Goal: Task Accomplishment & Management: Manage account settings

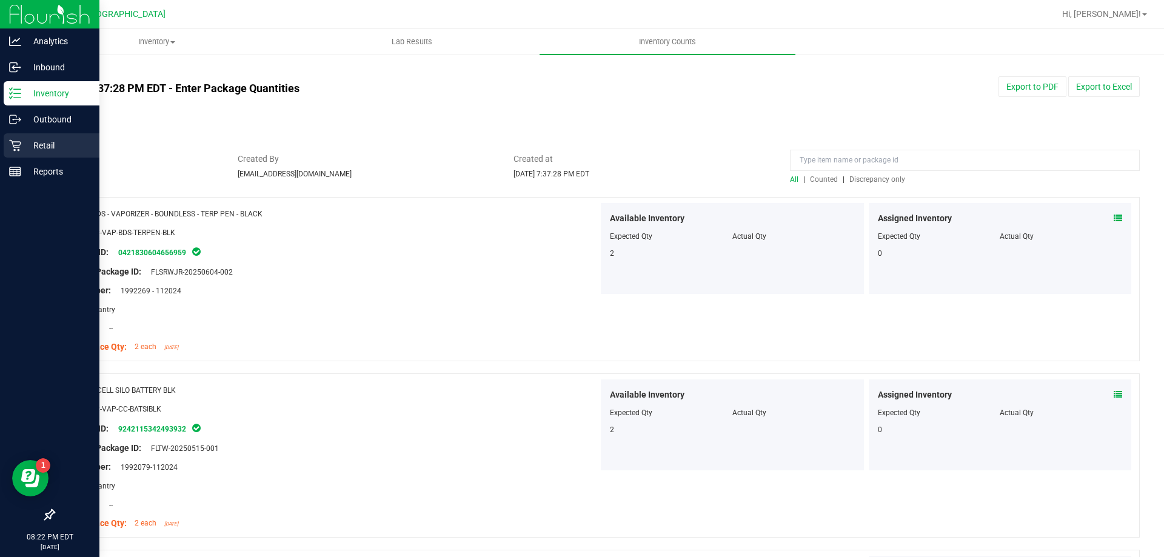
click at [36, 142] on p "Retail" at bounding box center [57, 145] width 73 height 15
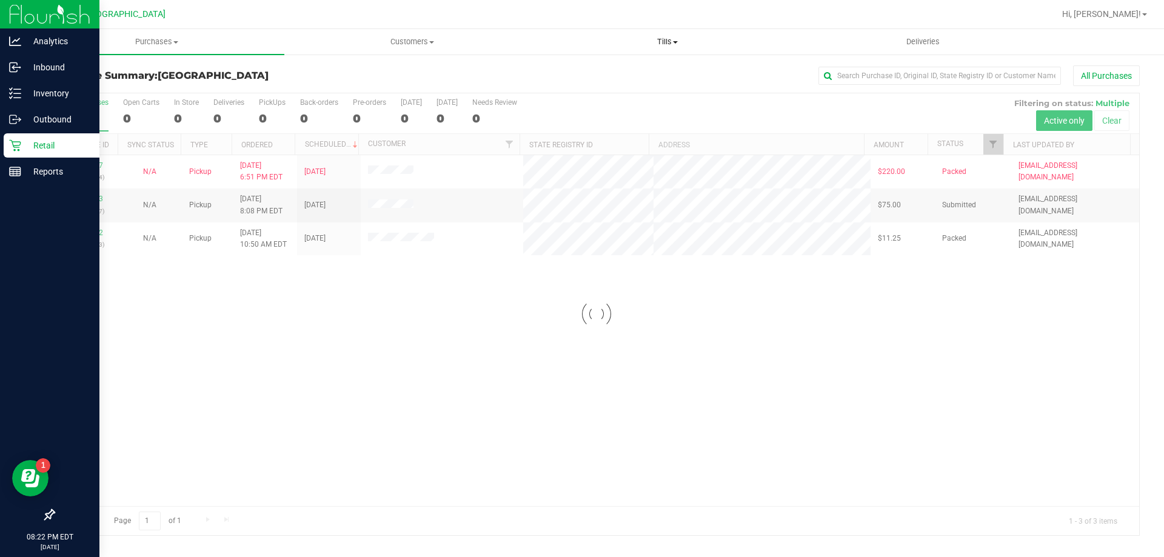
click at [673, 44] on span "Tills" at bounding box center [667, 41] width 254 height 11
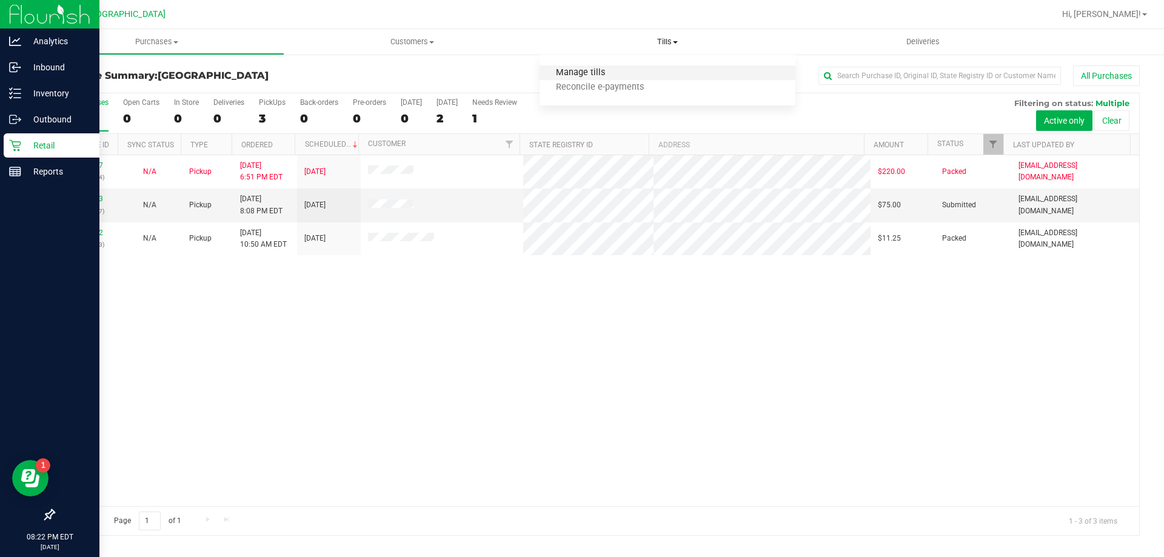
click at [571, 73] on span "Manage tills" at bounding box center [581, 73] width 82 height 10
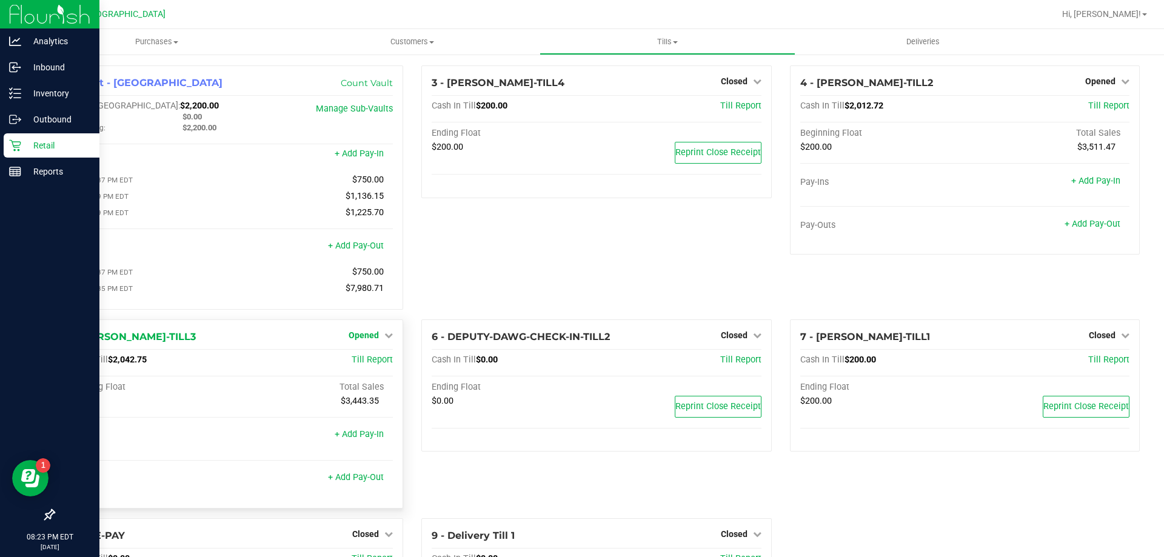
click at [369, 340] on span "Opened" at bounding box center [364, 335] width 30 height 10
click at [365, 362] on link "Close Till" at bounding box center [365, 360] width 33 height 10
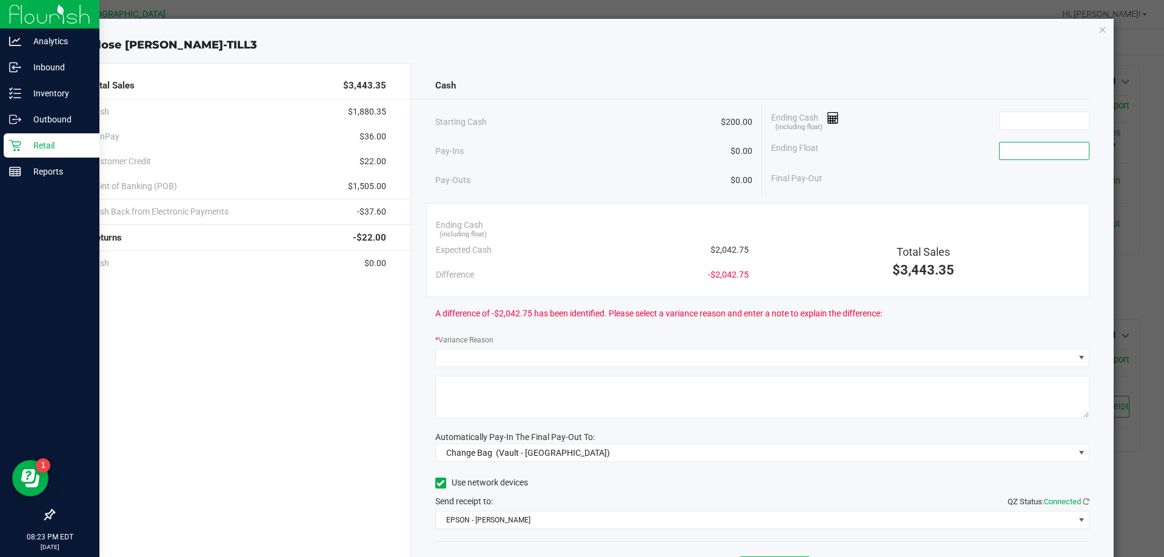
click at [1009, 145] on input at bounding box center [1044, 150] width 89 height 17
type input "$200.00"
click at [571, 452] on span "(Vault - [GEOGRAPHIC_DATA])" at bounding box center [553, 453] width 114 height 10
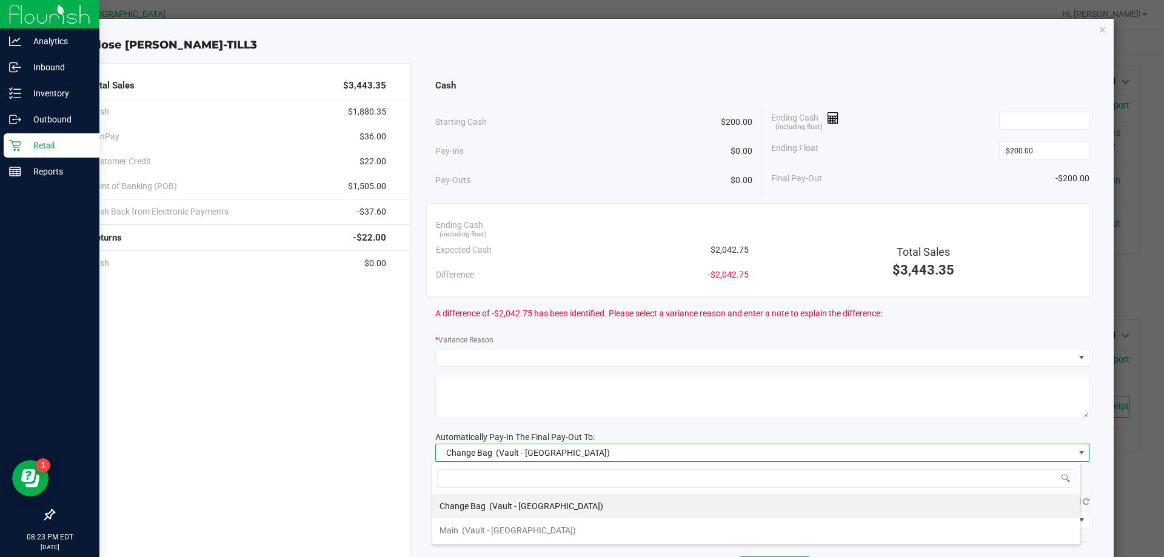
scroll to position [18, 649]
click at [487, 526] on span "(Vault - [GEOGRAPHIC_DATA])" at bounding box center [519, 531] width 114 height 10
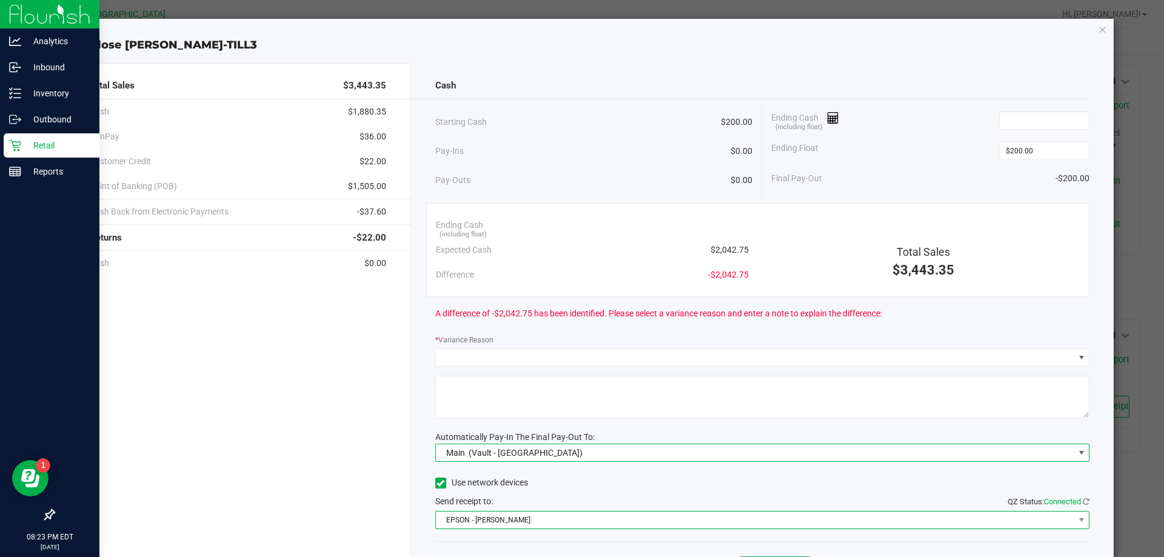
click at [492, 525] on span "EPSON - [PERSON_NAME]" at bounding box center [755, 520] width 638 height 17
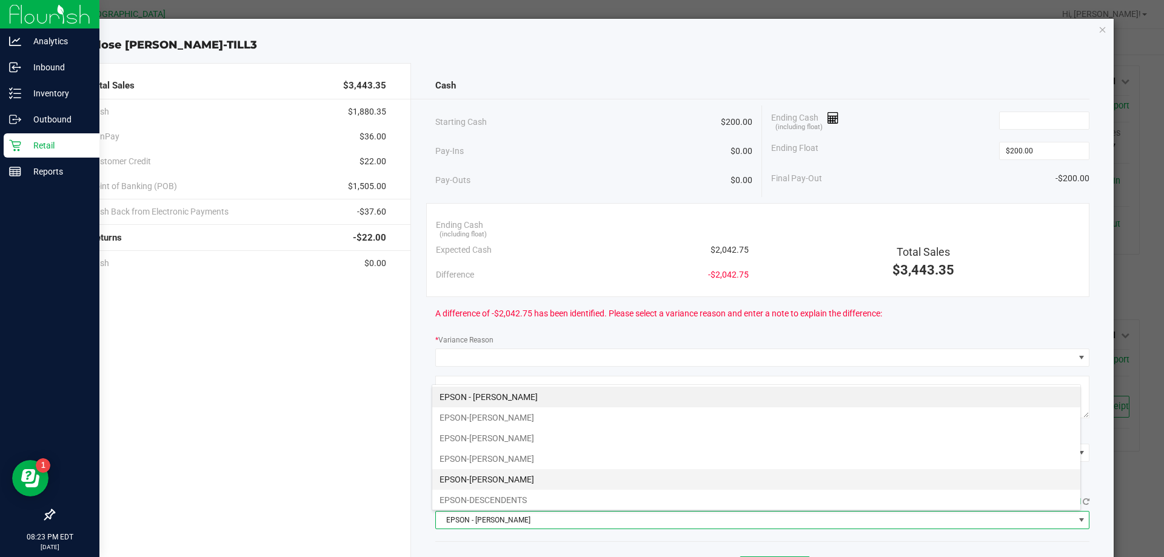
click at [498, 475] on li "EPSON-[PERSON_NAME]" at bounding box center [756, 479] width 648 height 21
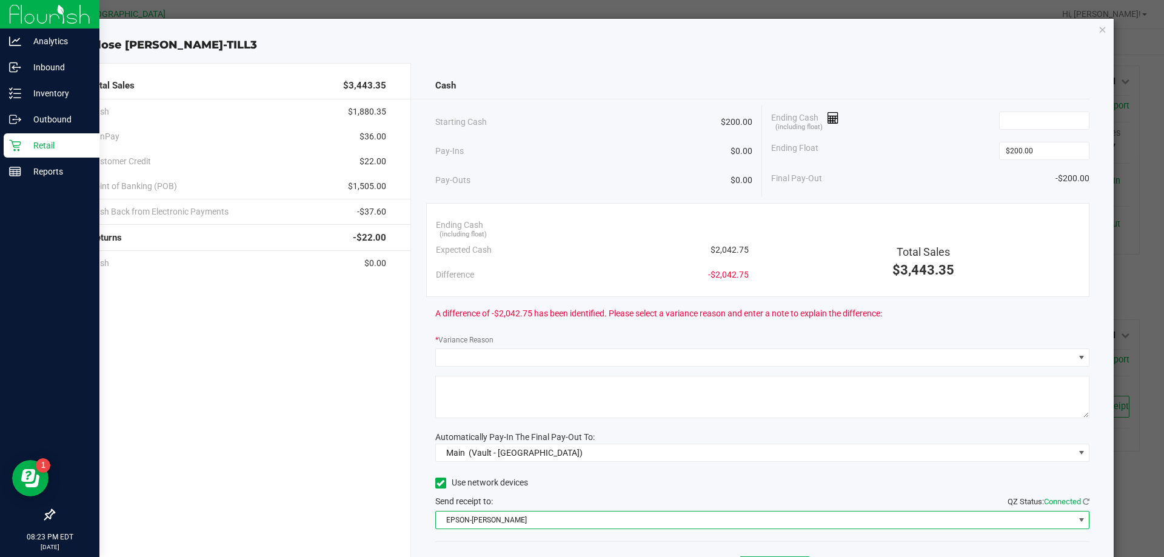
click at [920, 153] on div "Ending Float $200.00" at bounding box center [930, 151] width 318 height 30
click at [545, 85] on div "Cash" at bounding box center [762, 86] width 655 height 26
click at [1009, 118] on input at bounding box center [1044, 120] width 89 height 17
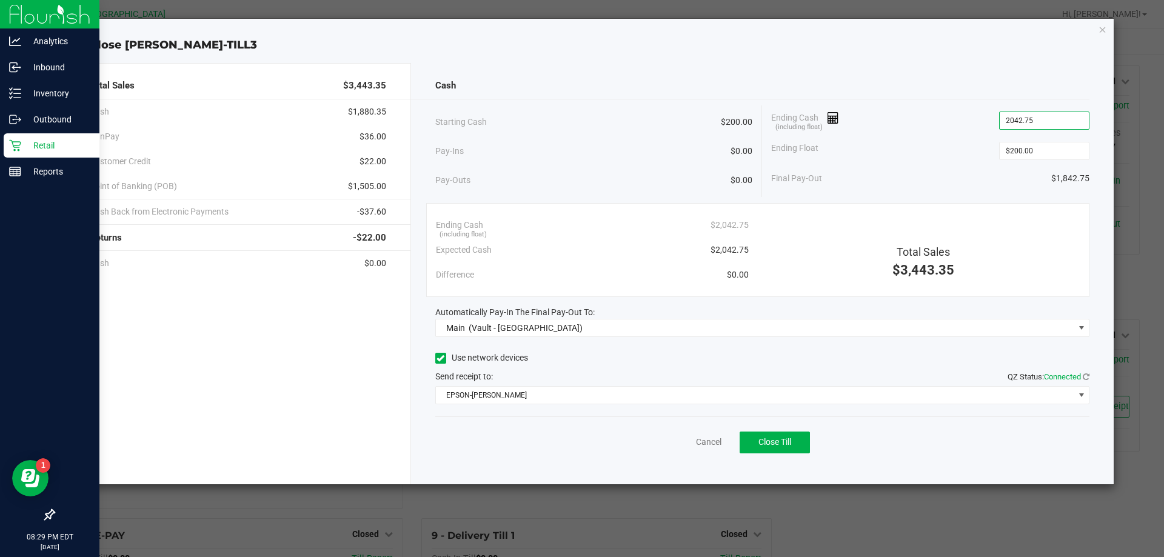
type input "$2,042.75"
click at [639, 164] on div "Pay-Outs $0.00" at bounding box center [594, 180] width 318 height 33
click at [764, 442] on span "Close Till" at bounding box center [774, 442] width 33 height 10
click at [684, 443] on link "Dismiss" at bounding box center [681, 442] width 29 height 13
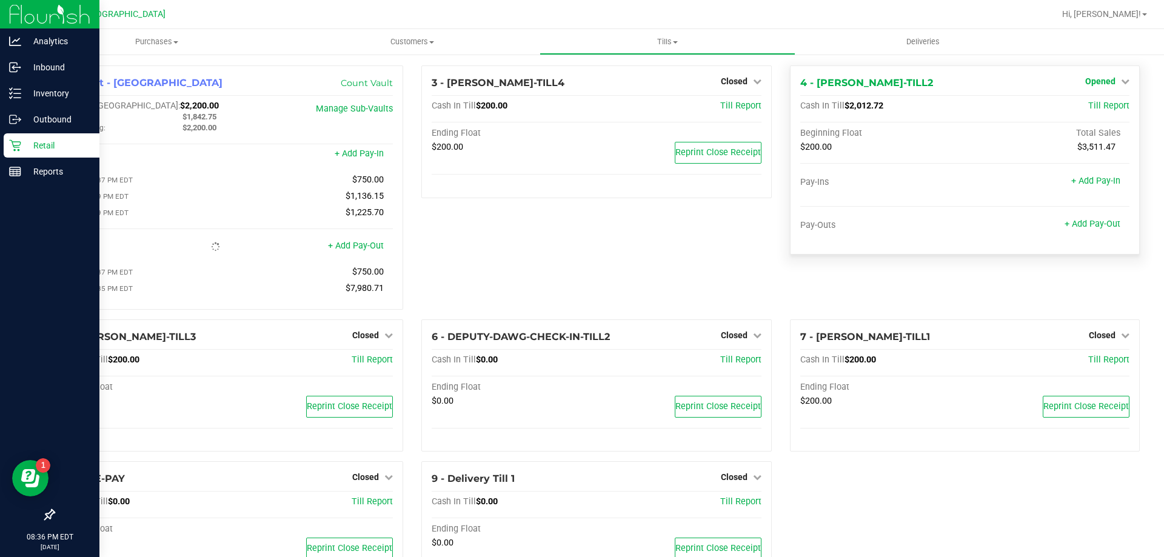
click at [1103, 81] on span "Opened" at bounding box center [1100, 81] width 30 height 10
click at [1086, 105] on link "Close Till" at bounding box center [1101, 107] width 33 height 10
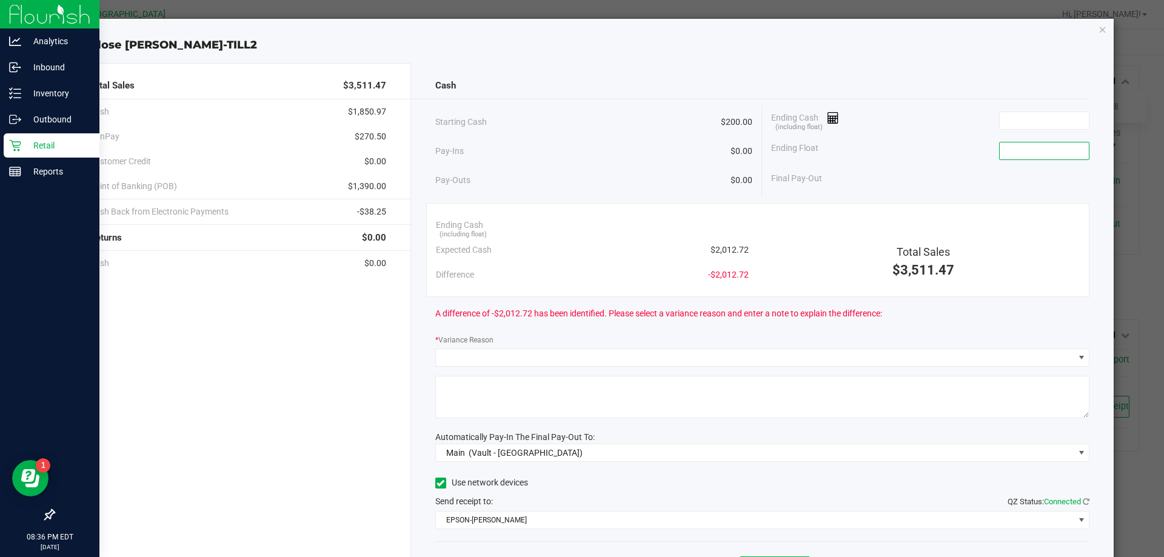
click at [1017, 156] on input at bounding box center [1044, 150] width 89 height 17
type input "$200.00"
click at [936, 132] on div "Ending Cash (including float)" at bounding box center [930, 120] width 318 height 30
click at [511, 68] on div "Cash Starting Cash $200.00 Pay-Ins $0.00 Pay-Outs $0.00 Ending Cash (including …" at bounding box center [762, 336] width 703 height 546
click at [1000, 118] on input at bounding box center [1044, 120] width 89 height 17
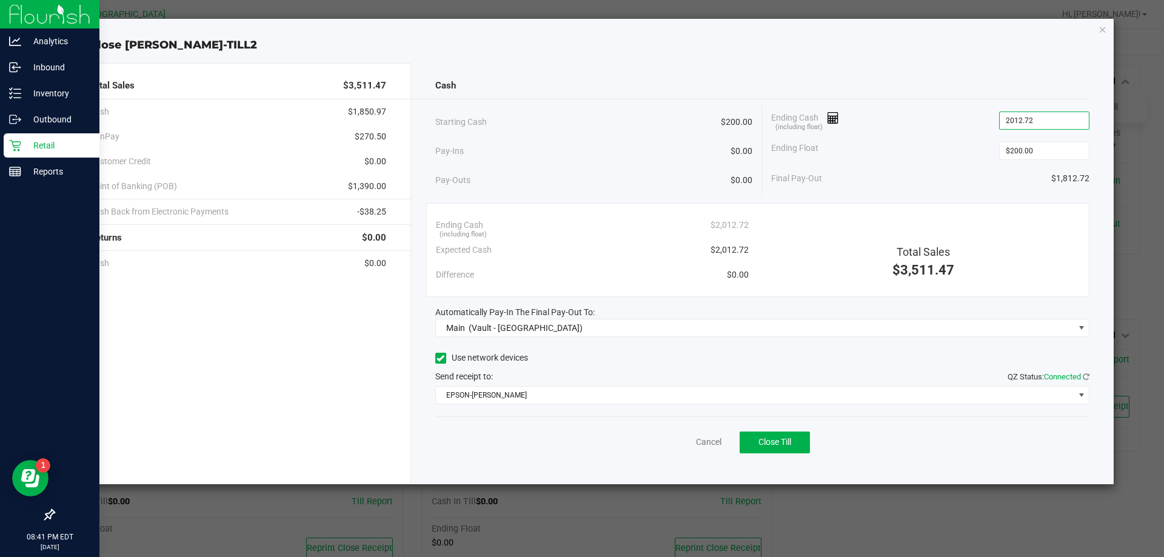
type input "$2,012.72"
click at [958, 136] on div "Ending Float $200.00" at bounding box center [930, 151] width 318 height 30
click at [783, 437] on span "Close Till" at bounding box center [774, 442] width 33 height 10
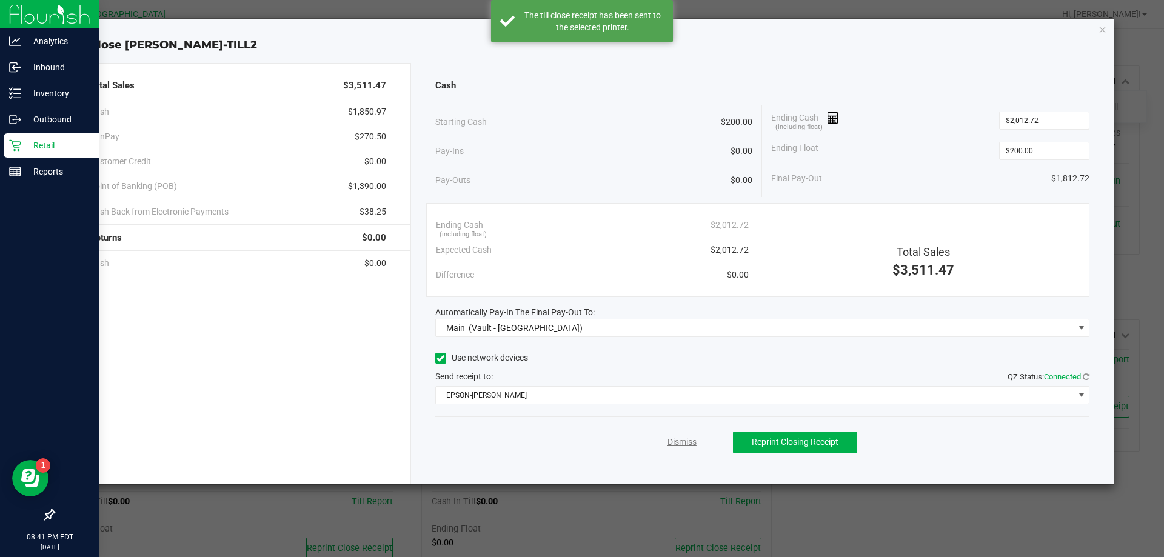
click at [683, 444] on link "Dismiss" at bounding box center [681, 442] width 29 height 13
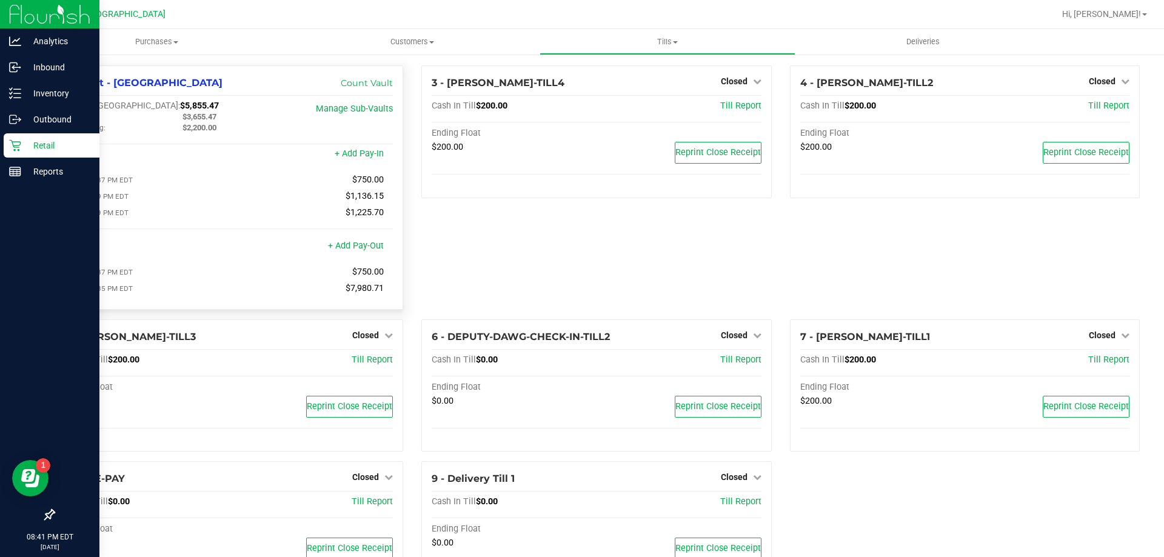
drag, startPoint x: 173, startPoint y: 105, endPoint x: 120, endPoint y: 109, distance: 53.5
click at [120, 109] on div "Cash In [GEOGRAPHIC_DATA]: $5,855.47" at bounding box center [173, 106] width 219 height 11
copy span "$5,855.47"
click at [666, 44] on span "Tills" at bounding box center [667, 41] width 254 height 11
click at [596, 85] on span "Reconcile e-payments" at bounding box center [600, 87] width 121 height 10
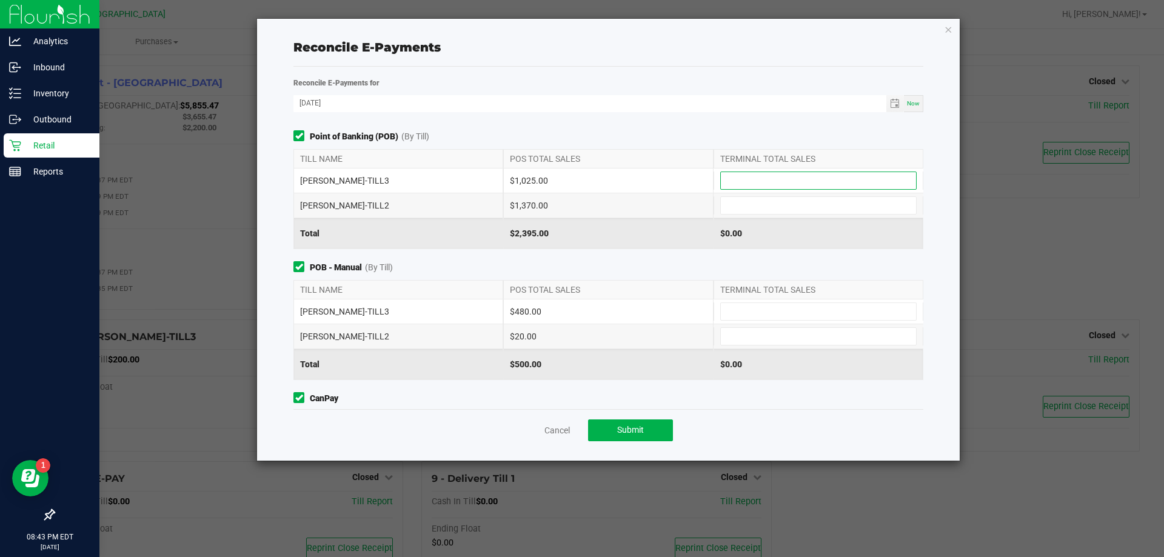
click at [738, 177] on input at bounding box center [818, 180] width 195 height 17
type input "$1,025.00"
type input "$1,370.00"
type input "$480.00"
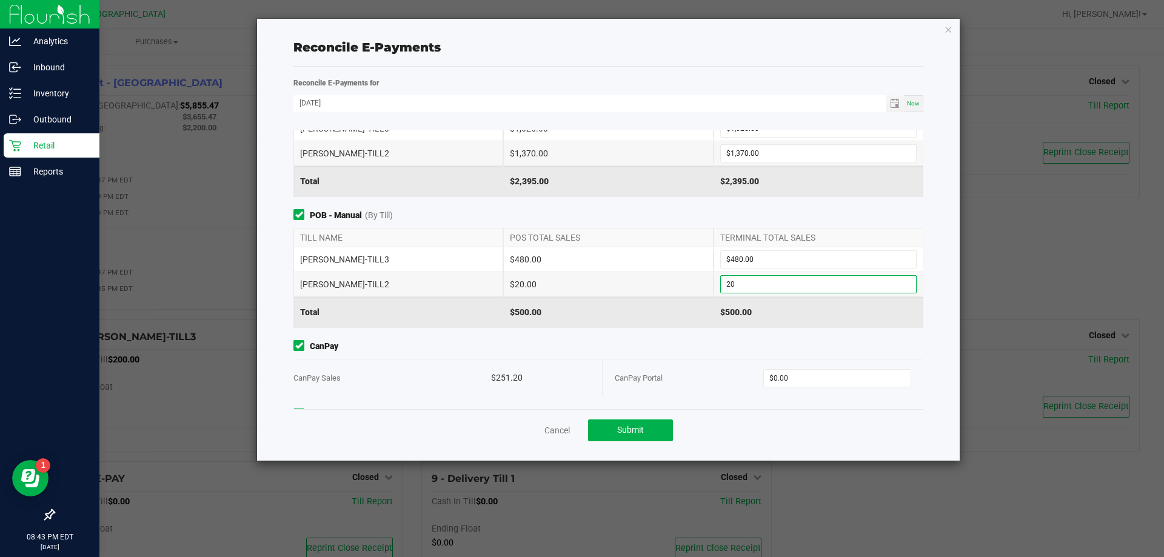
scroll to position [119, 0]
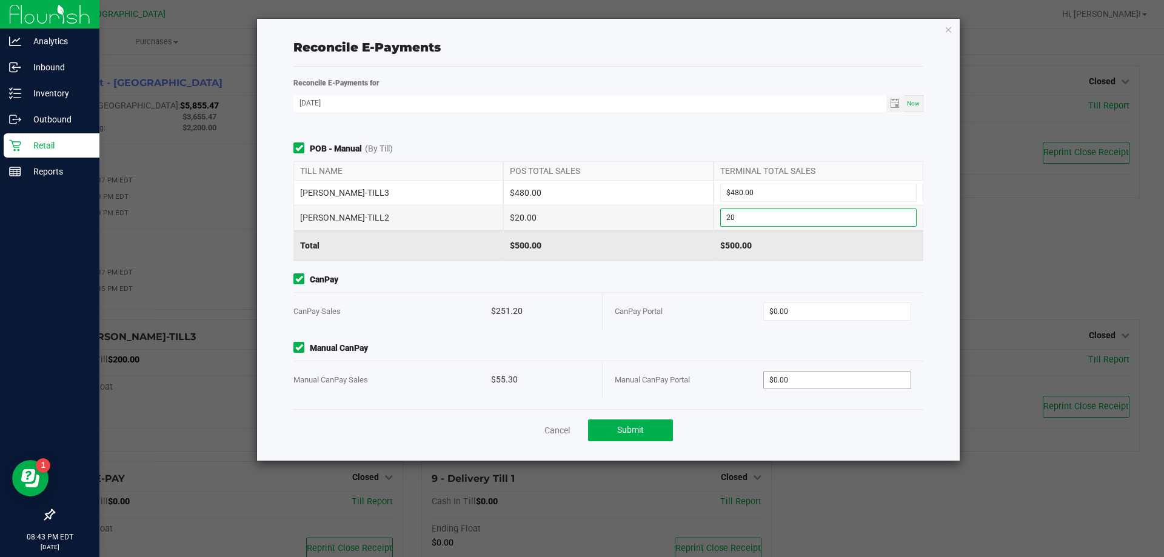
type input "$20.00"
click at [798, 381] on input "0" at bounding box center [837, 380] width 147 height 17
type input "55.30"
type input "0"
type input "$55.30"
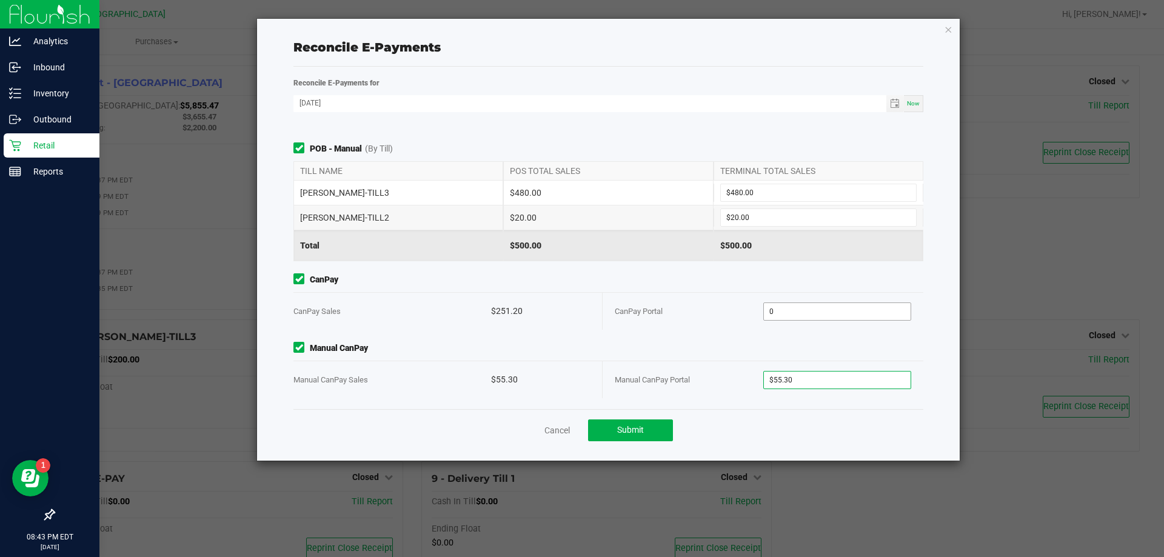
click at [805, 312] on input "0" at bounding box center [837, 311] width 147 height 17
type input "$251.20"
click at [721, 421] on div "Cancel Submit" at bounding box center [608, 430] width 630 height 42
click at [640, 429] on span "Submit" at bounding box center [630, 430] width 27 height 10
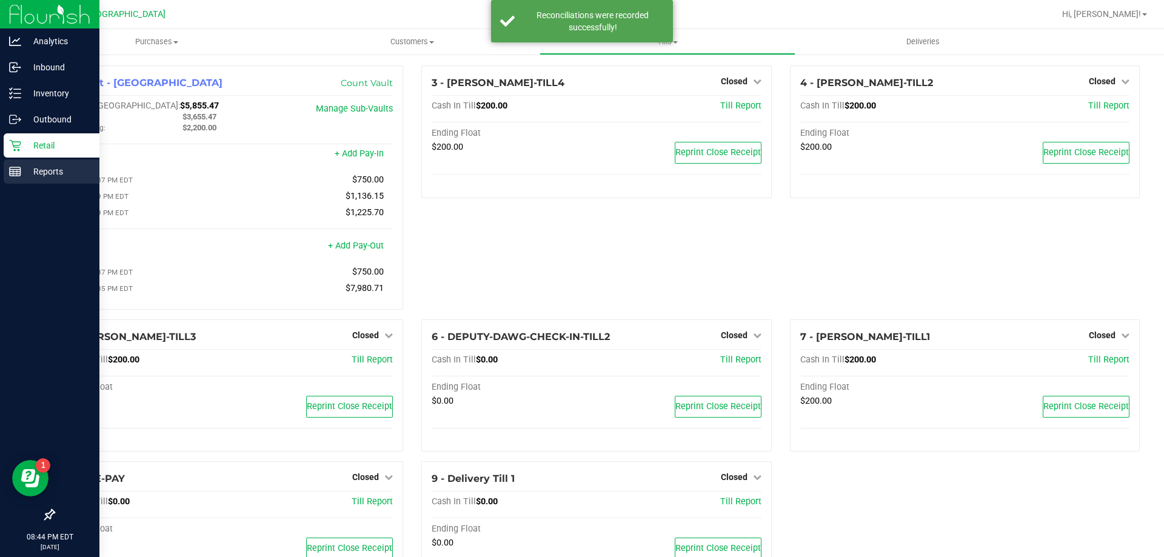
click at [57, 172] on p "Reports" at bounding box center [57, 171] width 73 height 15
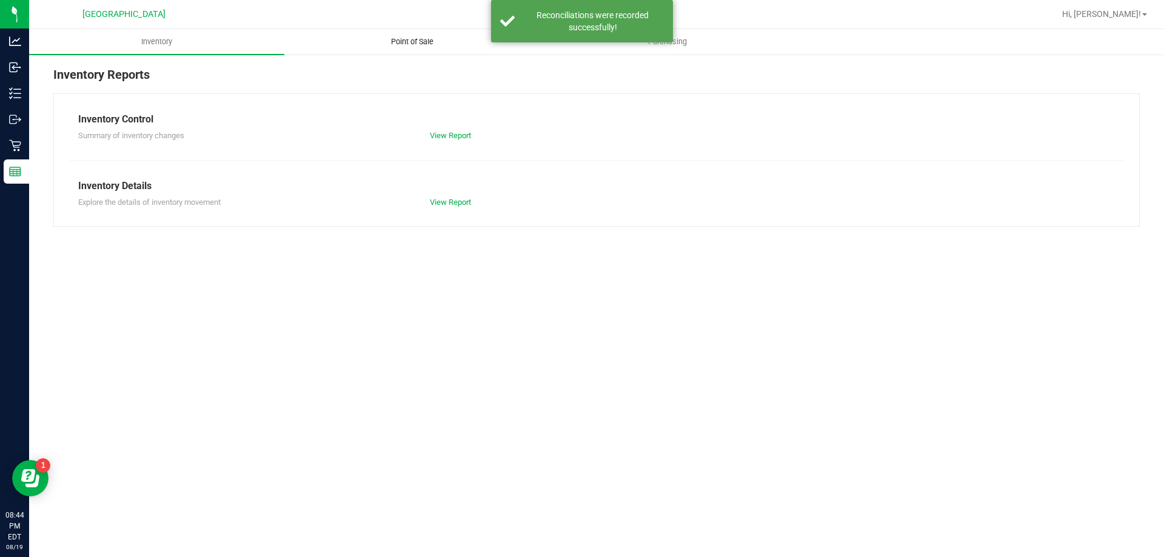
click at [420, 38] on span "Point of Sale" at bounding box center [412, 41] width 75 height 11
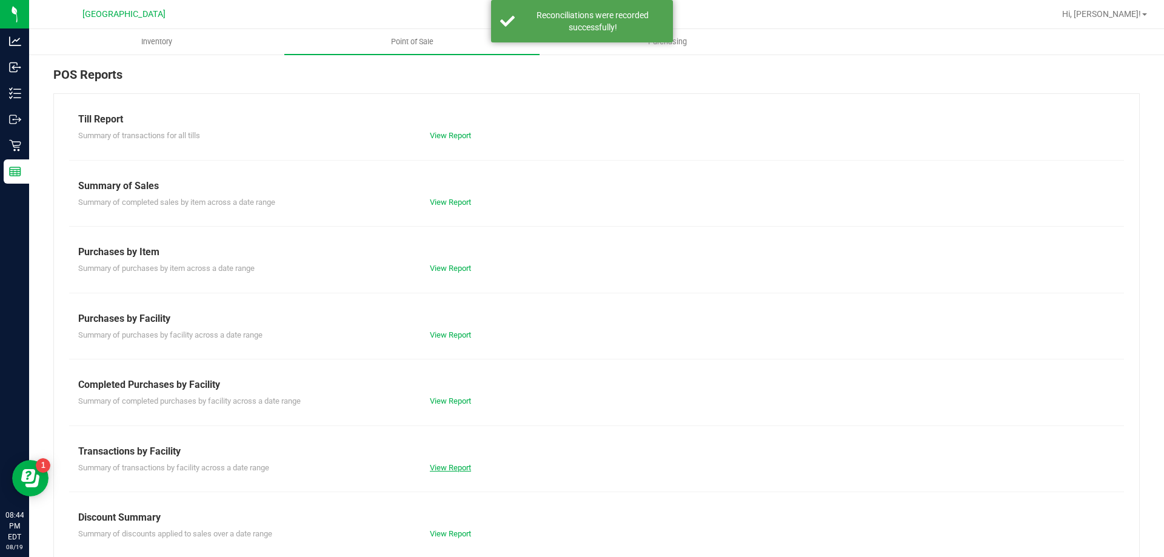
click at [451, 466] on link "View Report" at bounding box center [450, 467] width 41 height 9
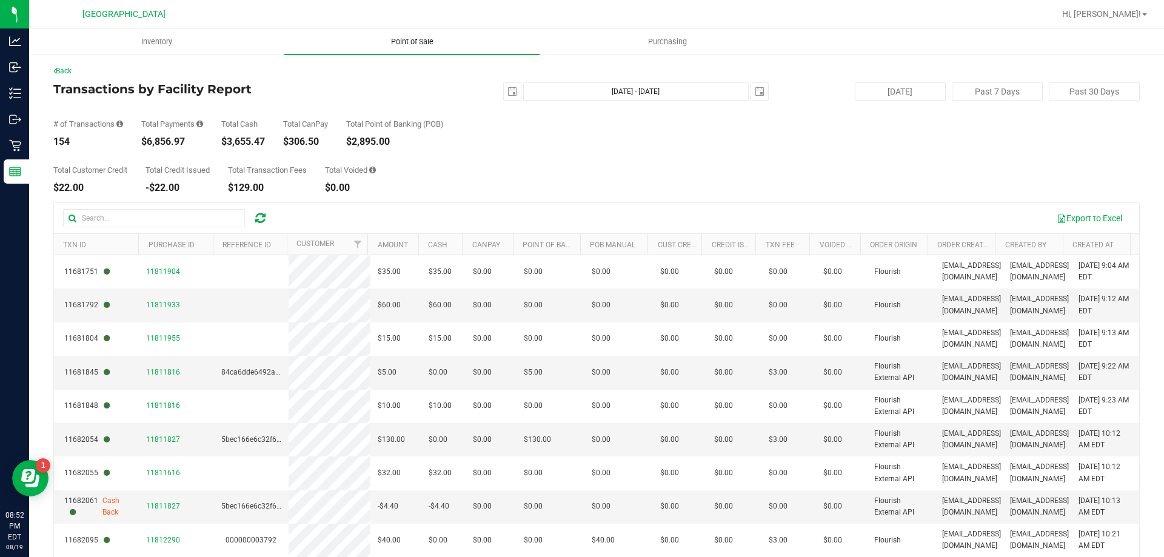
click at [426, 42] on span "Point of Sale" at bounding box center [412, 41] width 75 height 11
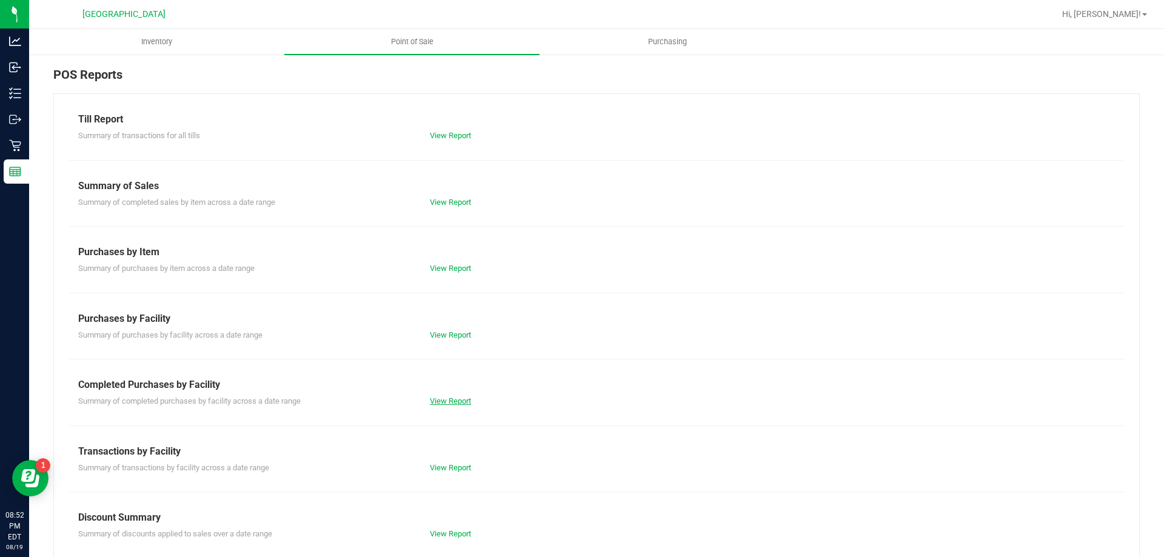
click at [448, 401] on link "View Report" at bounding box center [450, 400] width 41 height 9
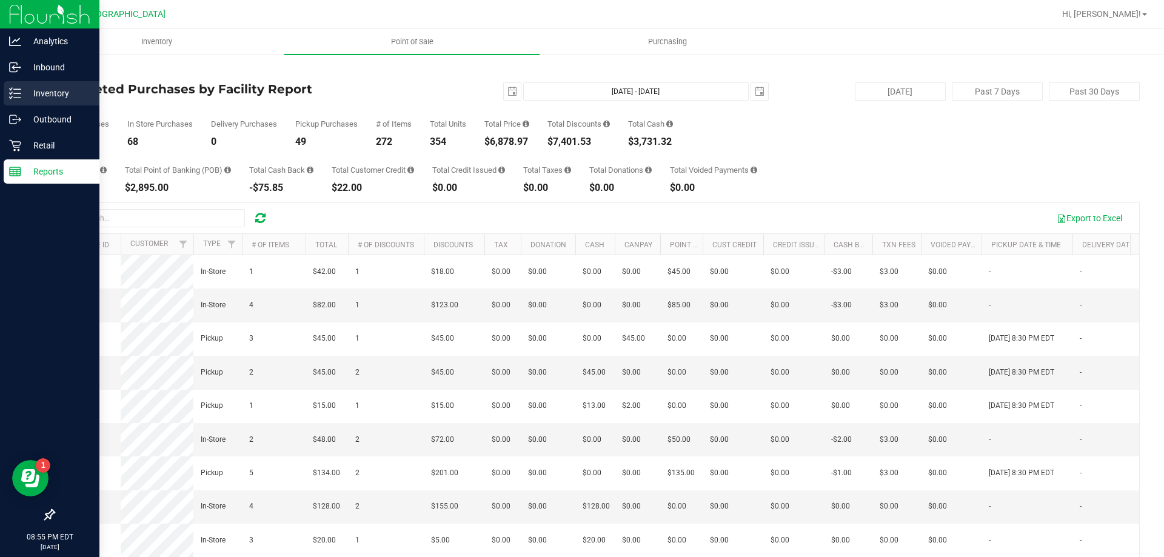
click at [53, 101] on div "Inventory" at bounding box center [52, 93] width 96 height 24
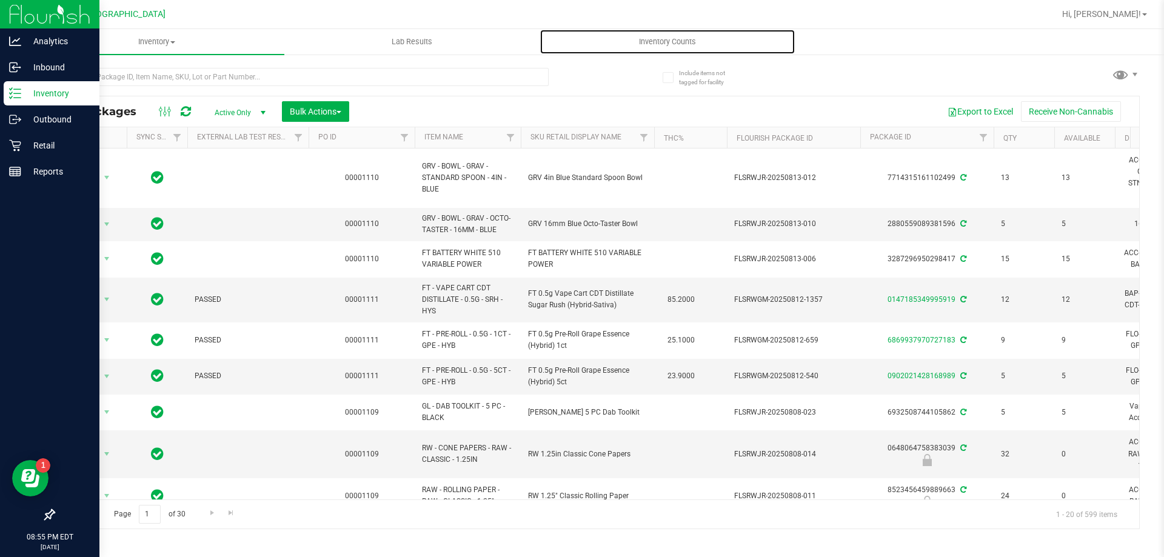
click at [657, 42] on span "Inventory Counts" at bounding box center [668, 41] width 90 height 11
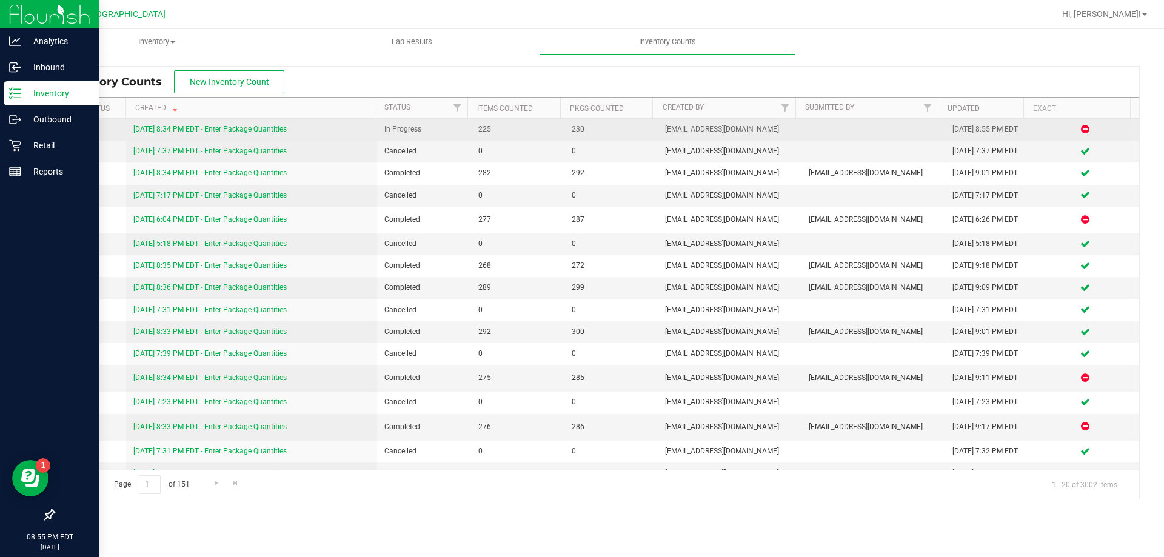
click at [264, 128] on link "[DATE] 8:34 PM EDT - Enter Package Quantities" at bounding box center [209, 129] width 153 height 8
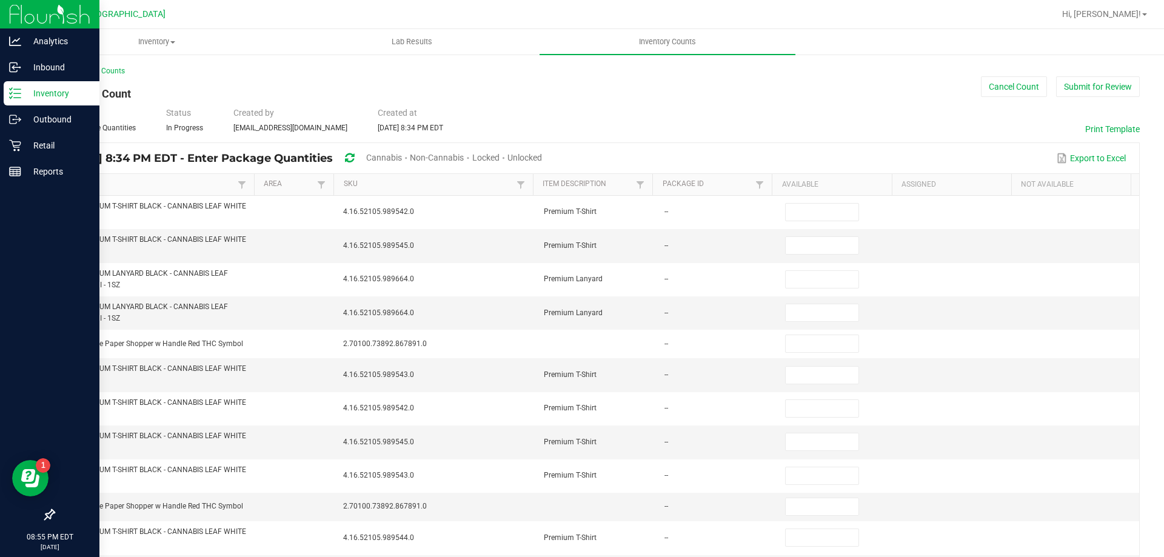
click at [542, 159] on span "Unlocked" at bounding box center [524, 158] width 35 height 10
type input "8"
type input "4"
type input "13"
type input "24"
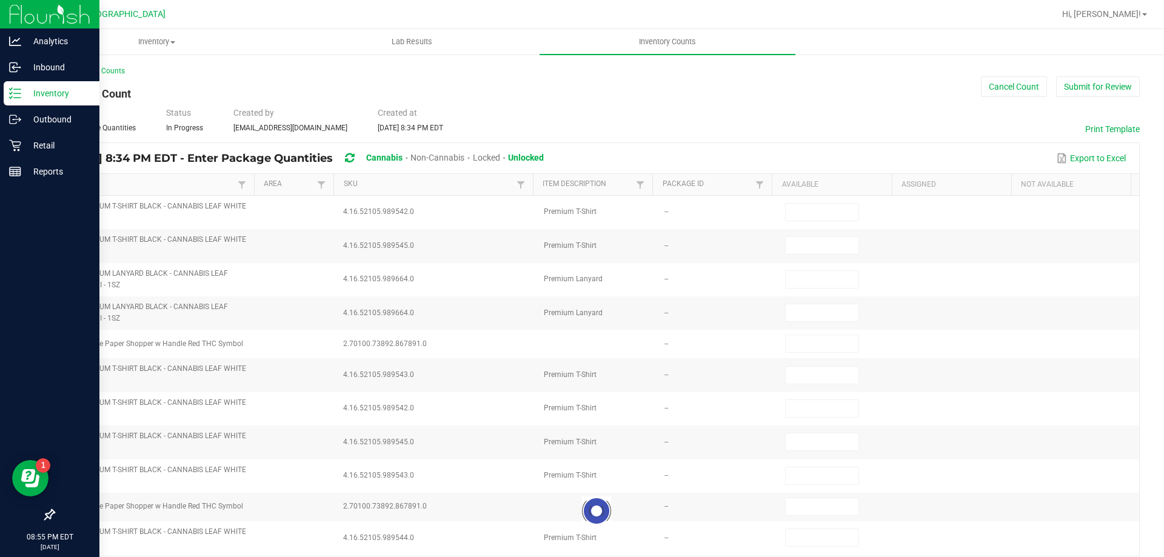
type input "6"
type input "3"
type input "6"
type input "3"
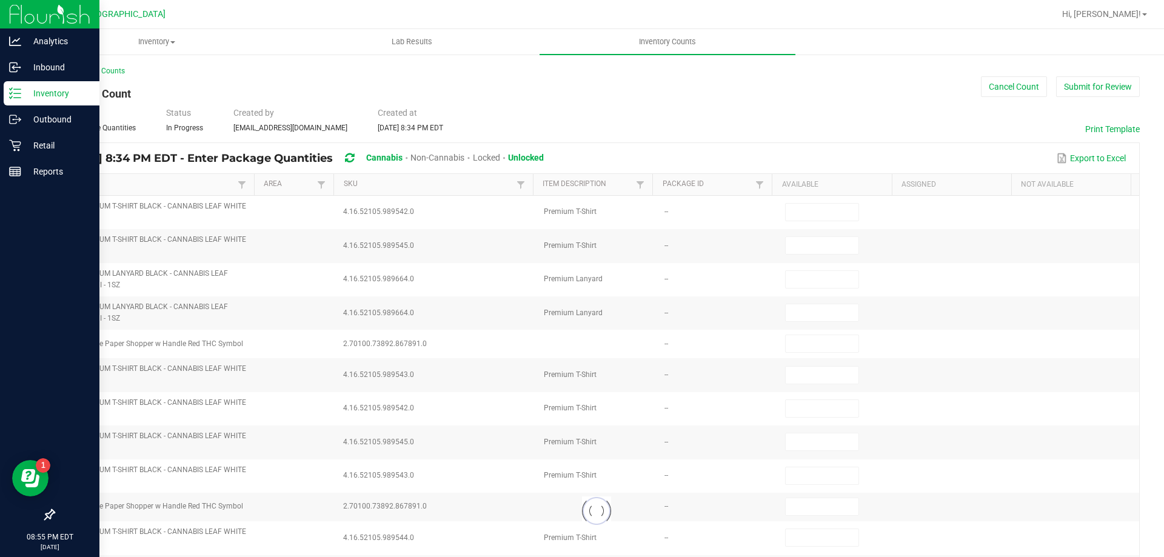
type input "9"
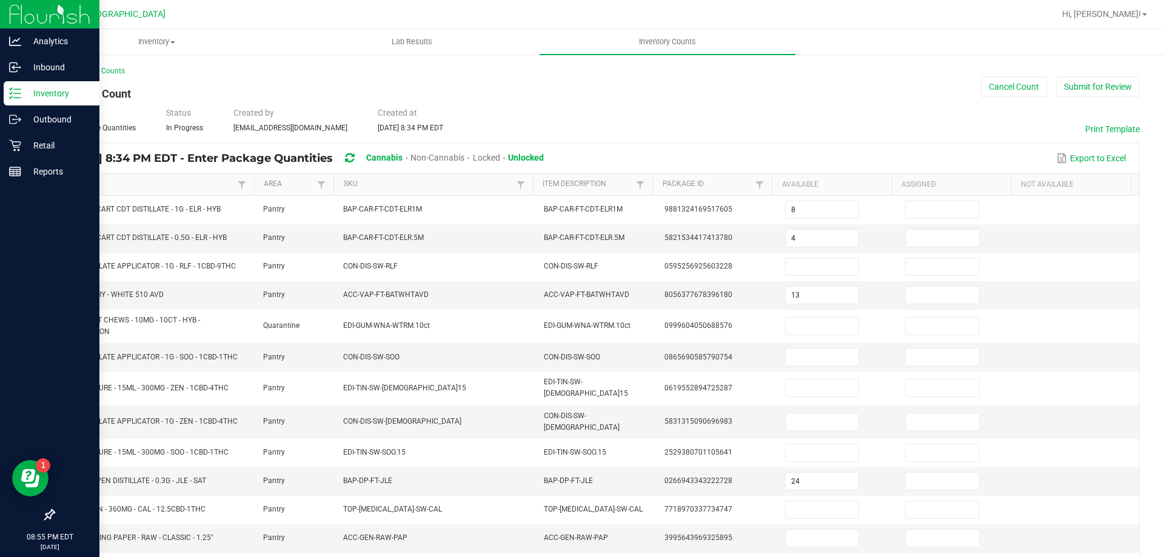
click at [224, 185] on link "Item" at bounding box center [150, 184] width 170 height 10
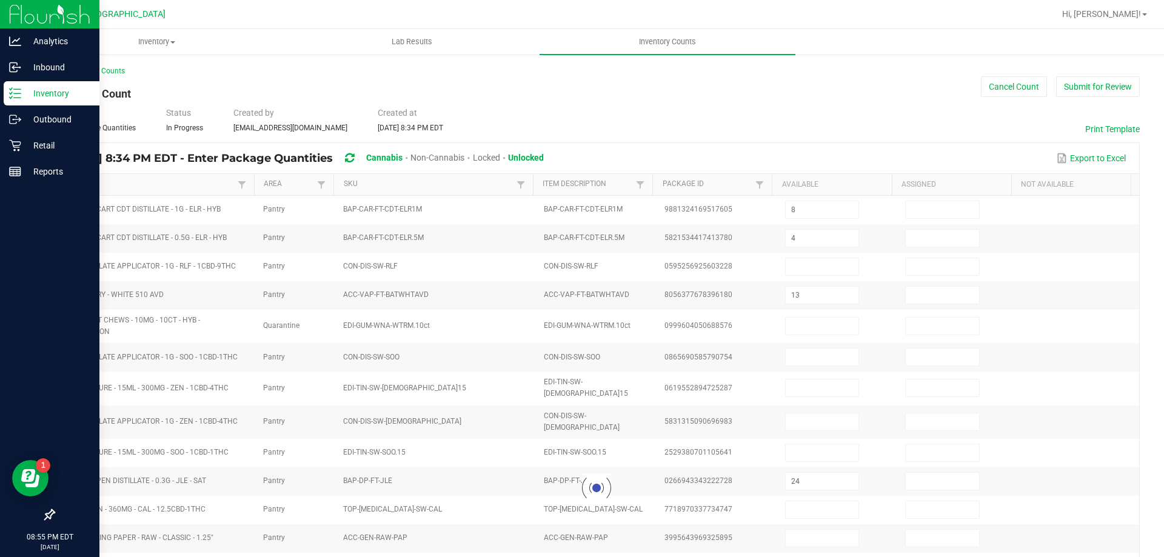
type input "2"
type input "9"
type input "6"
type input "7"
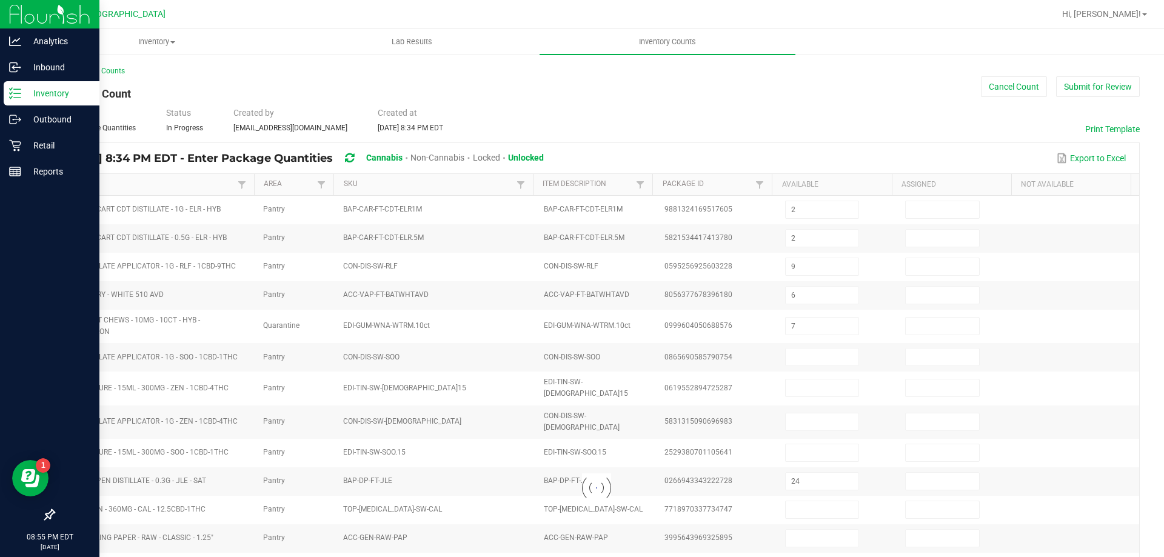
type input "13"
type input "4"
type input "14"
type input "13"
type input "11"
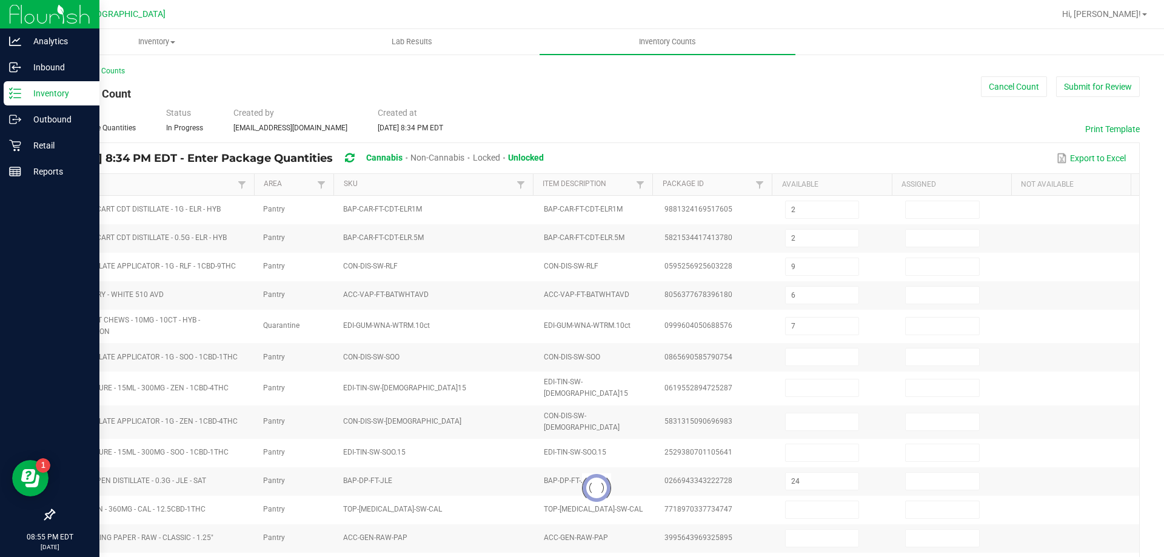
type input "5"
type input "6"
type input "10"
type input "16"
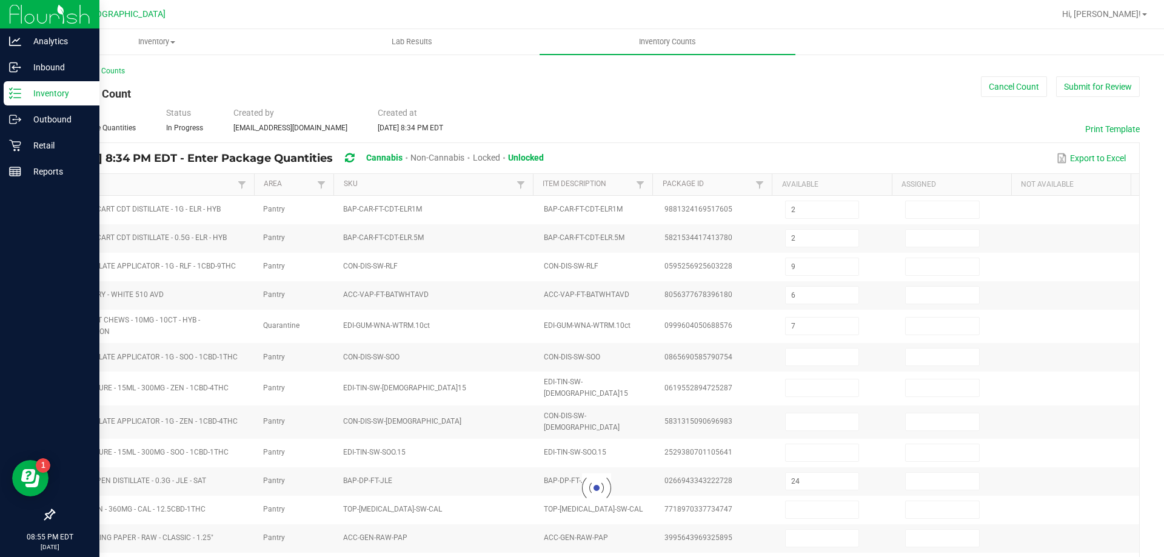
type input "8"
type input "19"
type input "18"
type input "9"
type input "4"
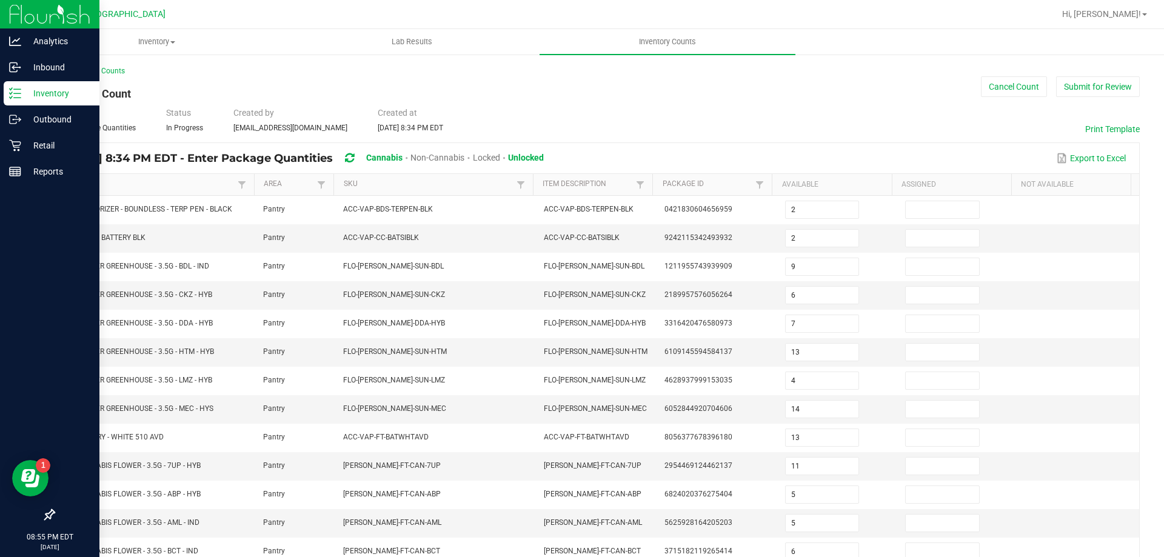
click at [165, 183] on link "Item" at bounding box center [150, 184] width 170 height 10
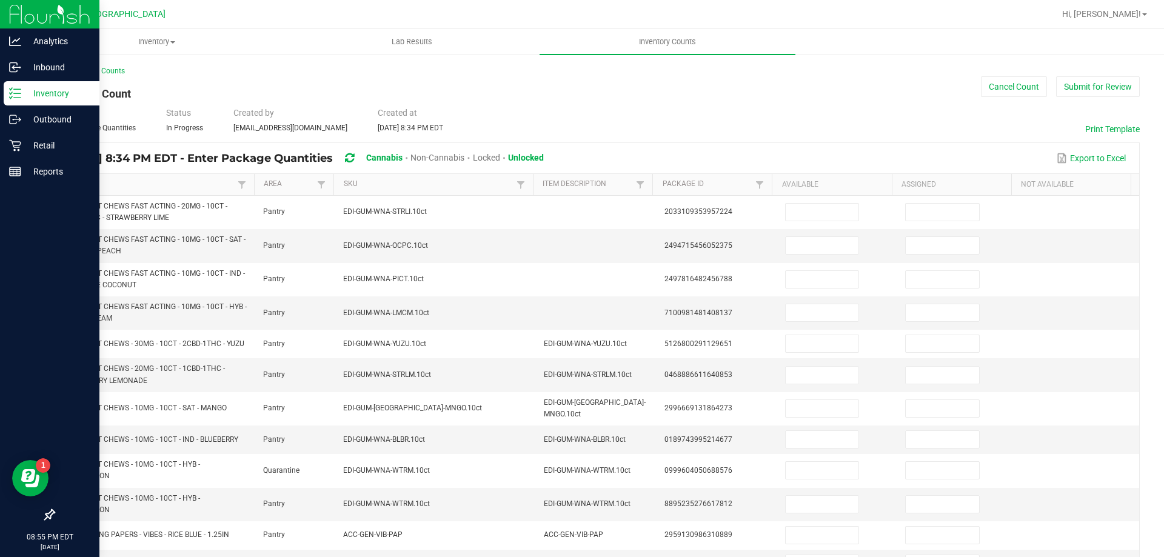
click at [165, 183] on link "Item" at bounding box center [150, 184] width 170 height 10
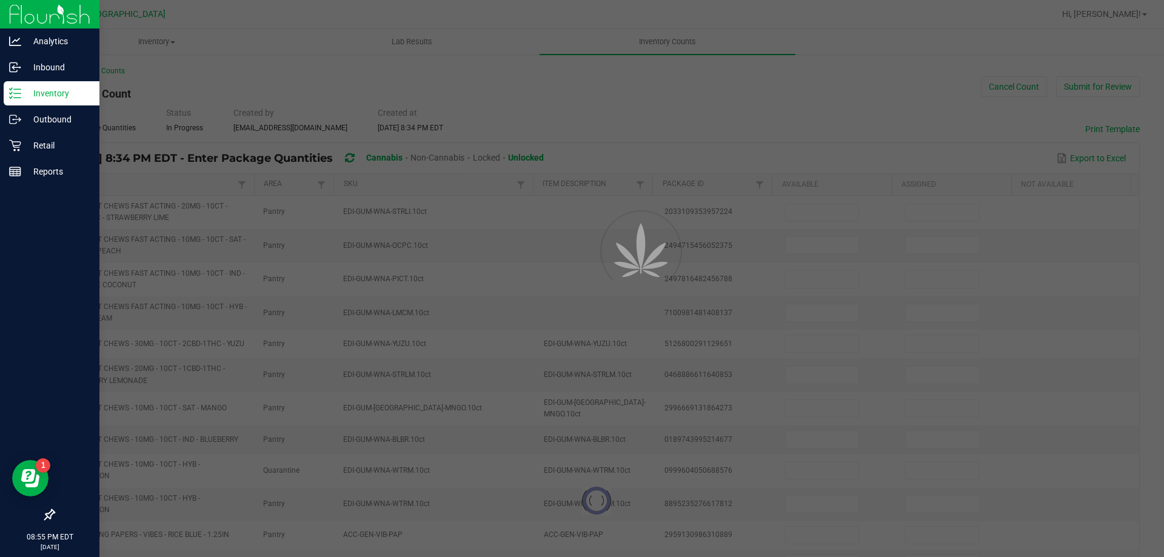
type input "2"
type input "9"
type input "6"
type input "7"
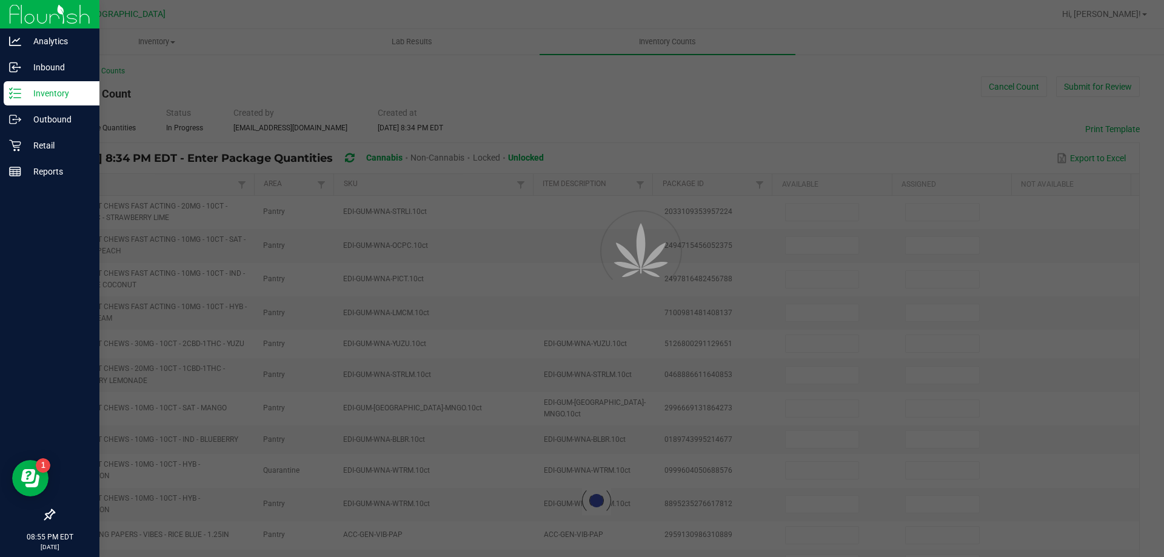
type input "13"
type input "4"
type input "14"
type input "13"
type input "11"
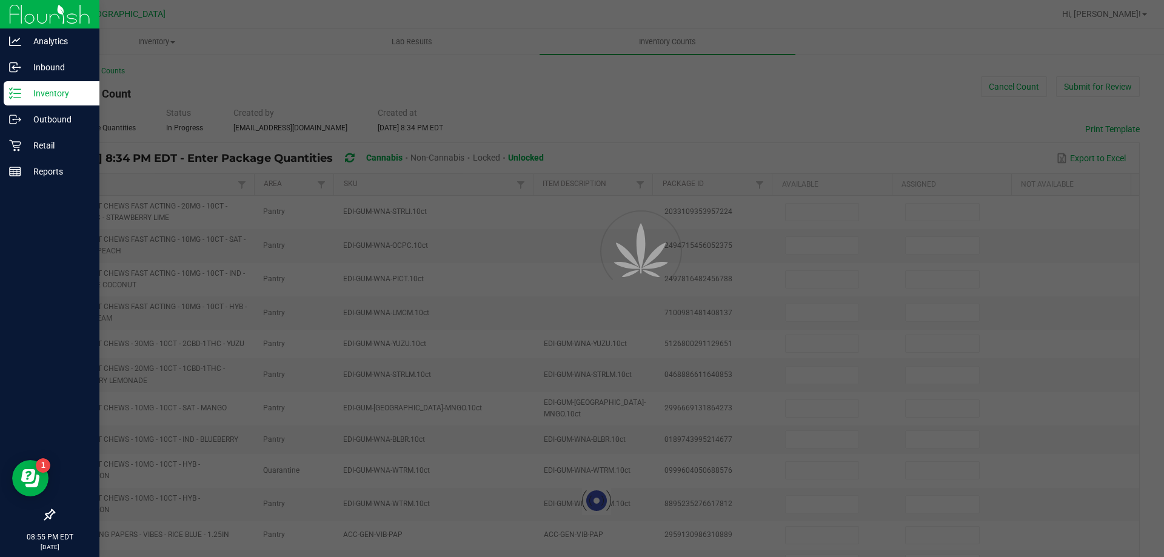
type input "5"
type input "6"
type input "10"
type input "16"
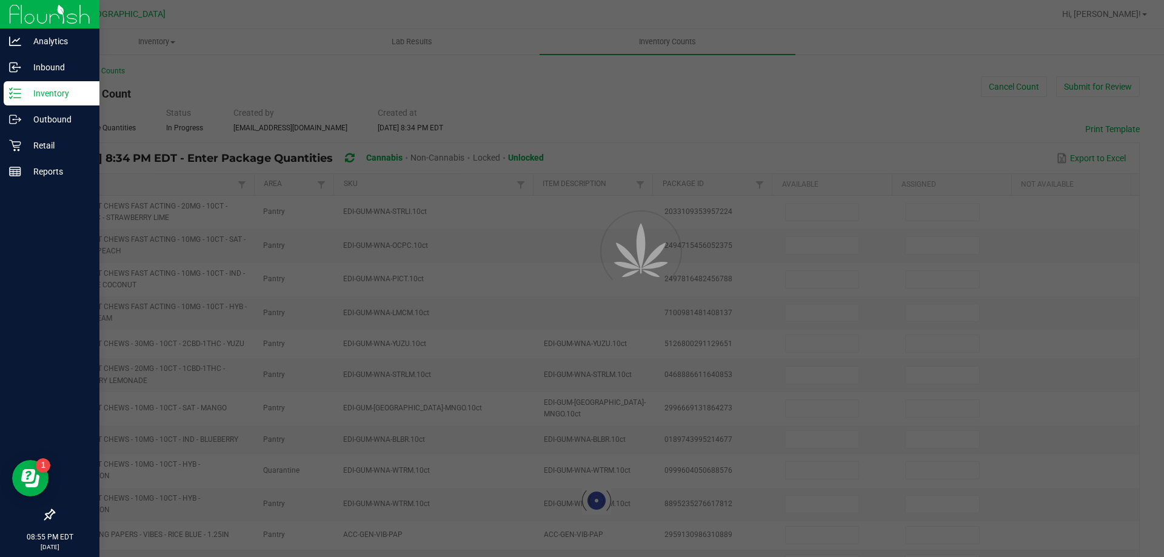
type input "8"
type input "19"
type input "18"
type input "9"
type input "4"
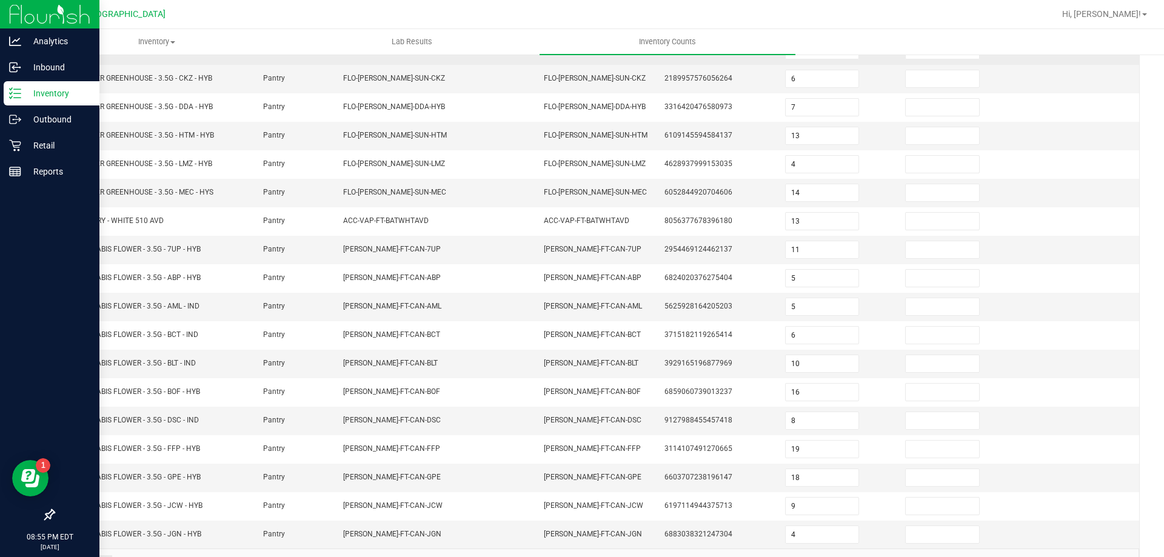
scroll to position [252, 0]
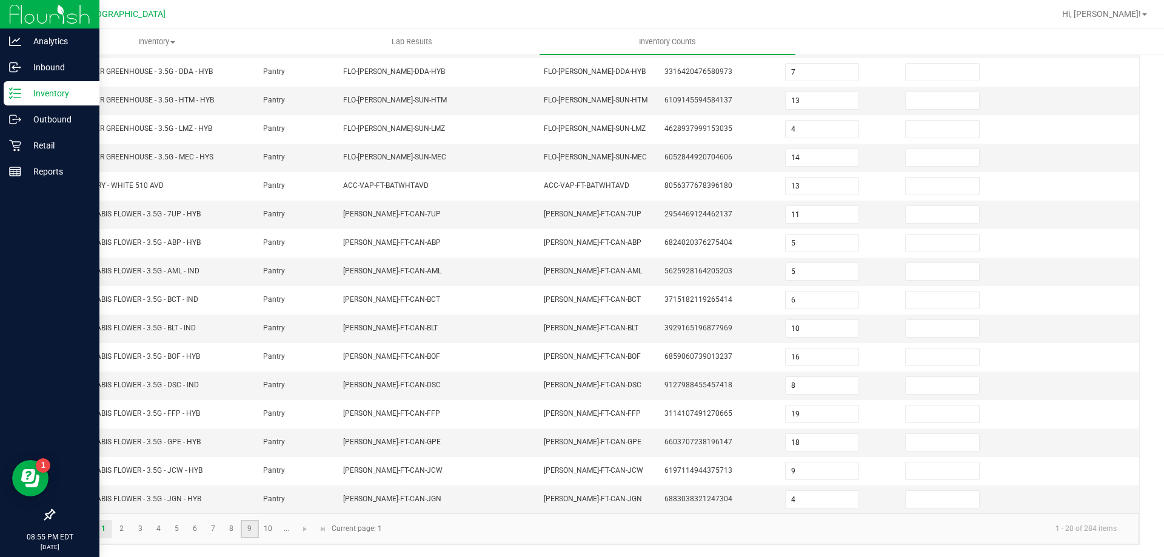
click at [255, 528] on link "9" at bounding box center [250, 529] width 18 height 18
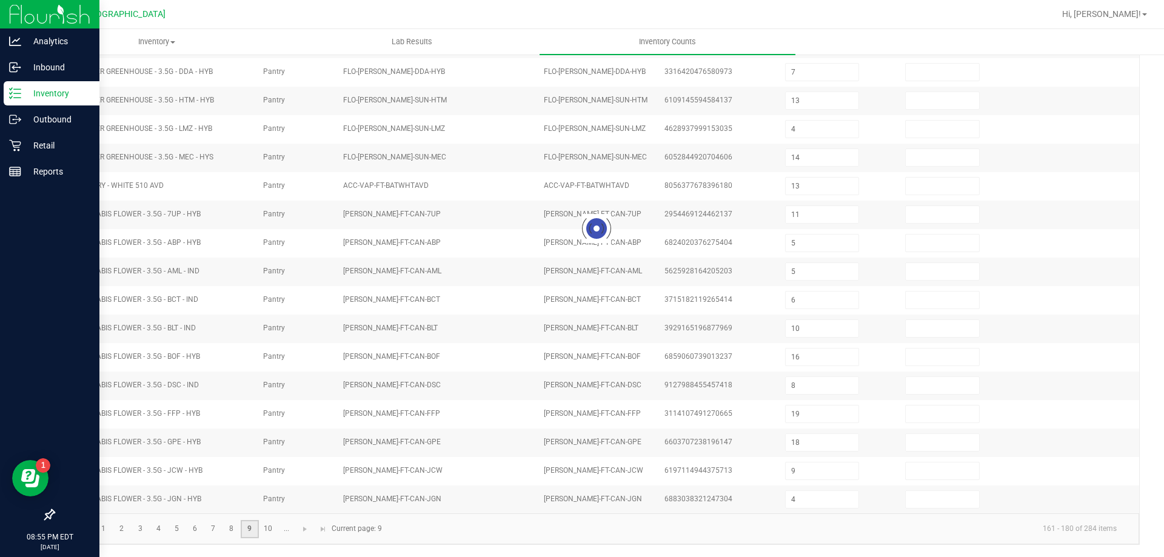
type input "4"
type input "12"
type input "10"
type input "12"
type input "10"
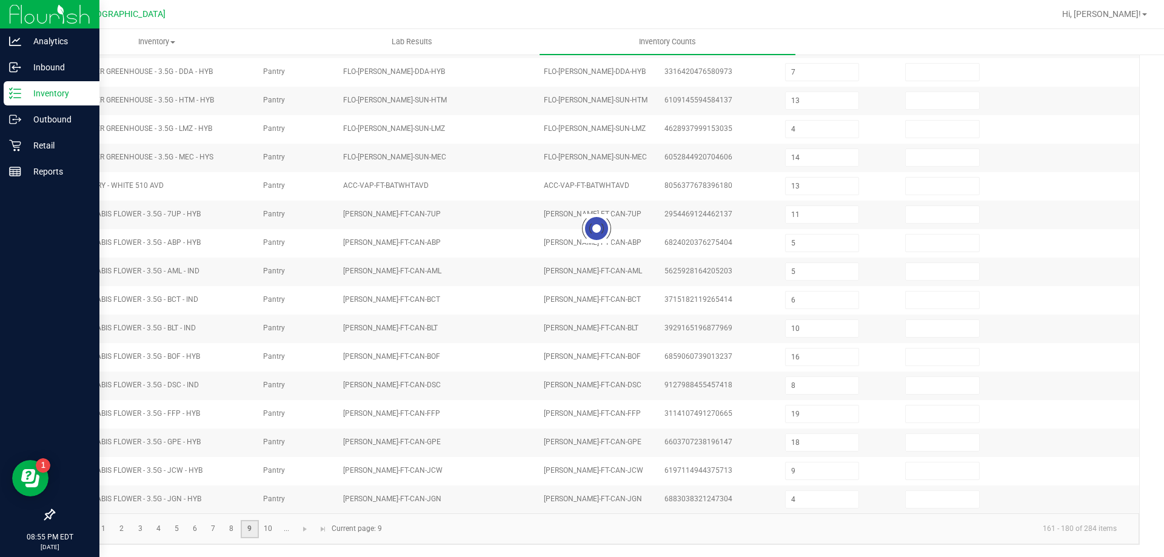
type input "11"
type input "12"
type input "11"
type input "7"
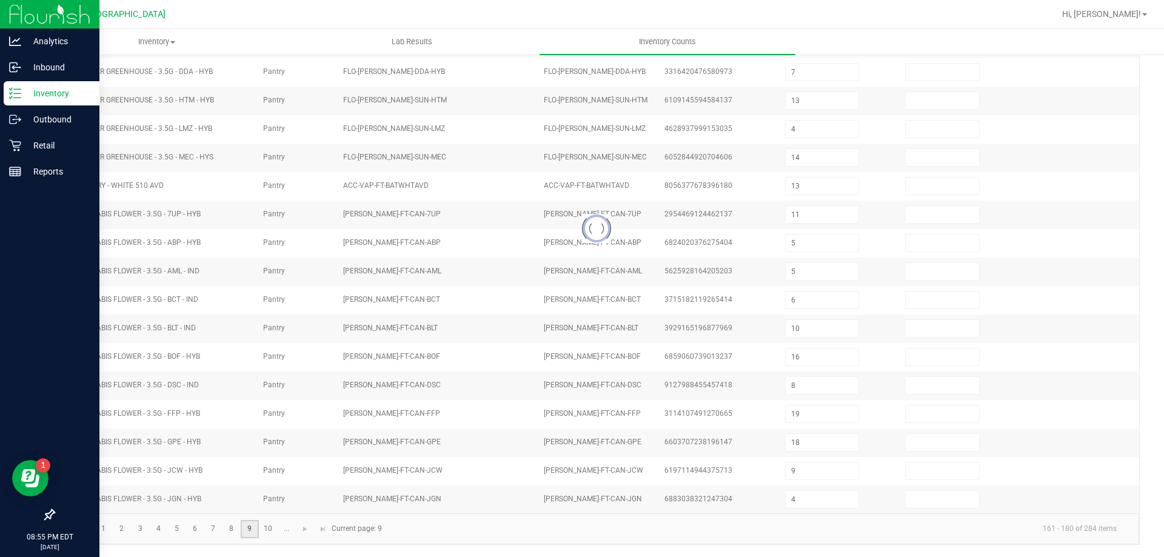
type input "12"
type input "2"
type input "1"
type input "12"
type input "7"
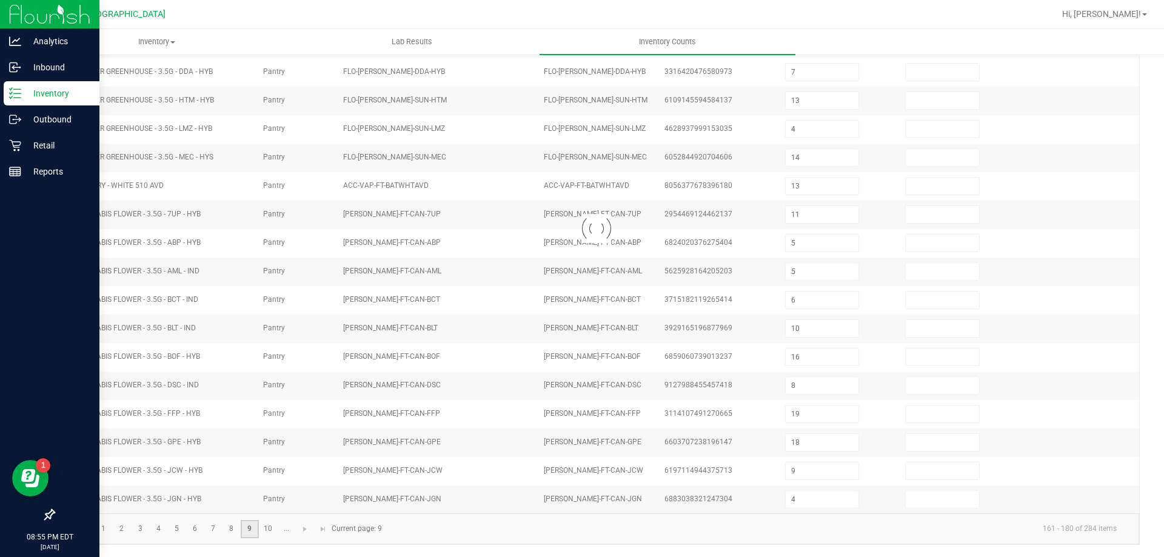
type input "6"
type input "10"
type input "11"
type input "2"
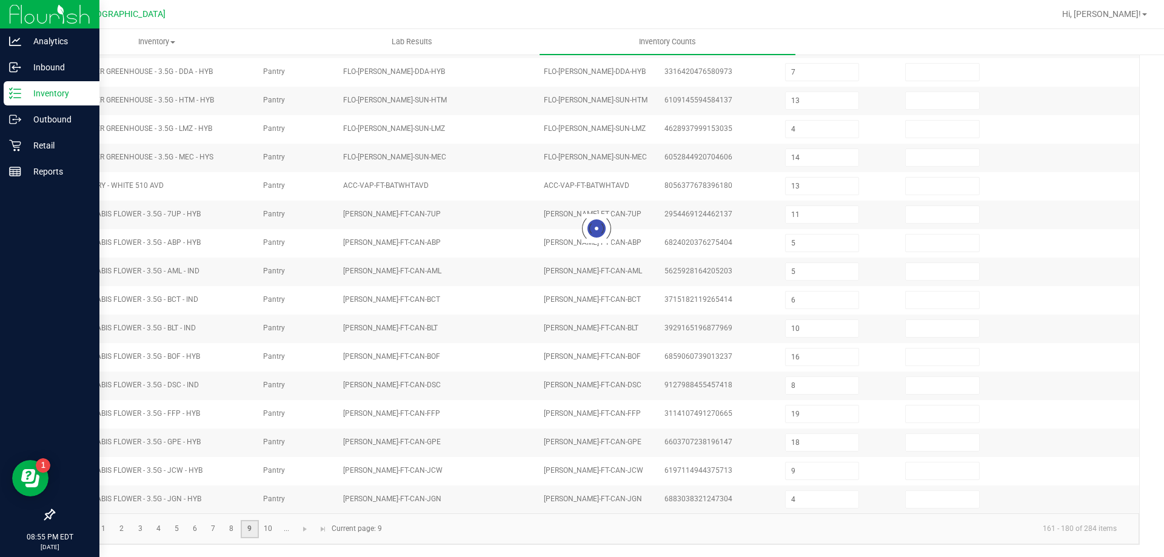
type input "11"
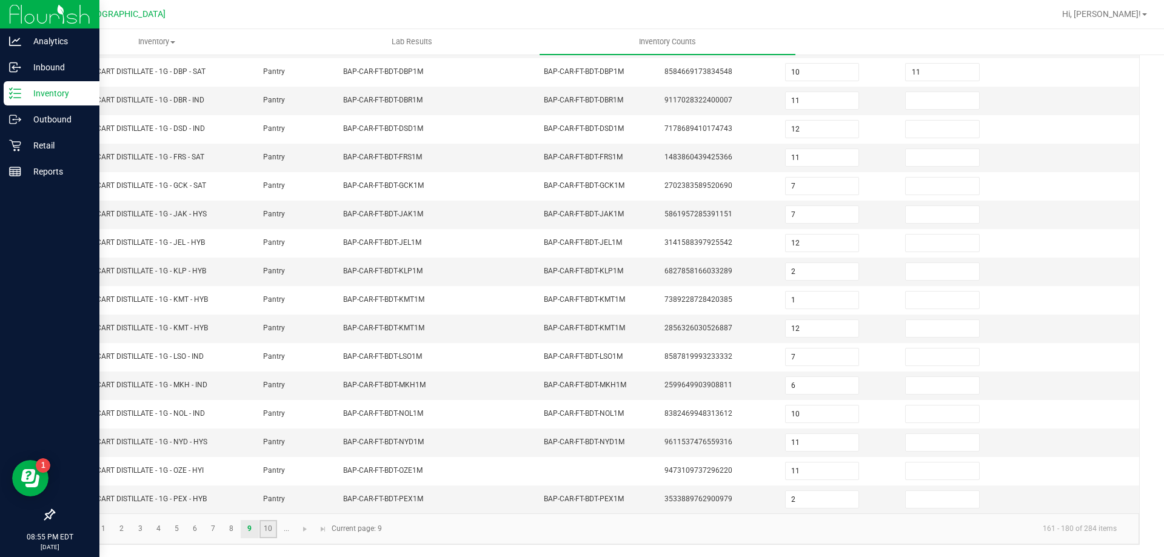
click at [269, 530] on link "10" at bounding box center [268, 529] width 18 height 18
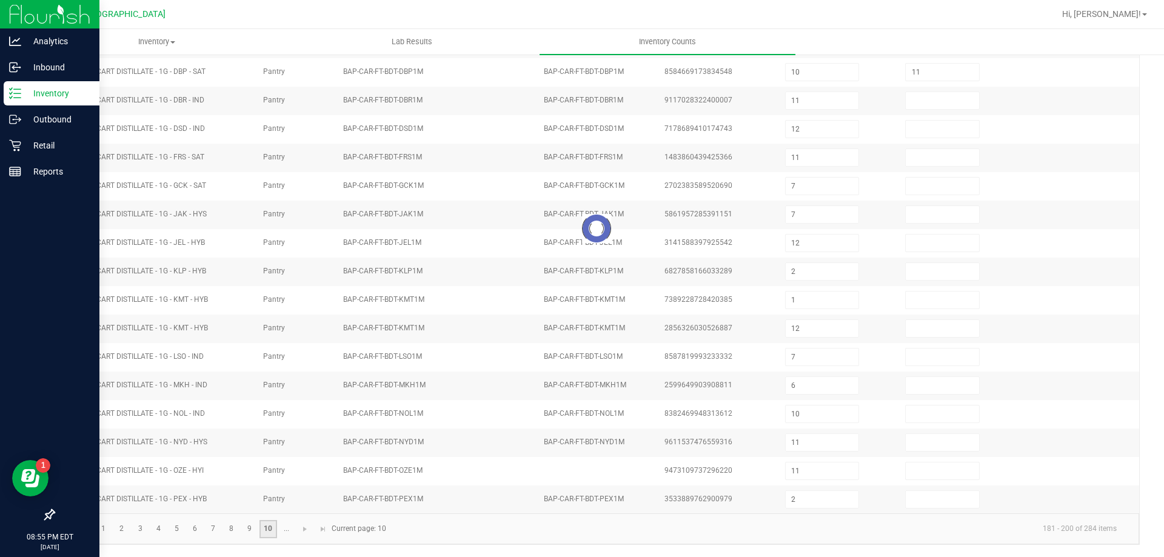
type input "11"
type input "10"
type input "4"
type input "10"
type input "1"
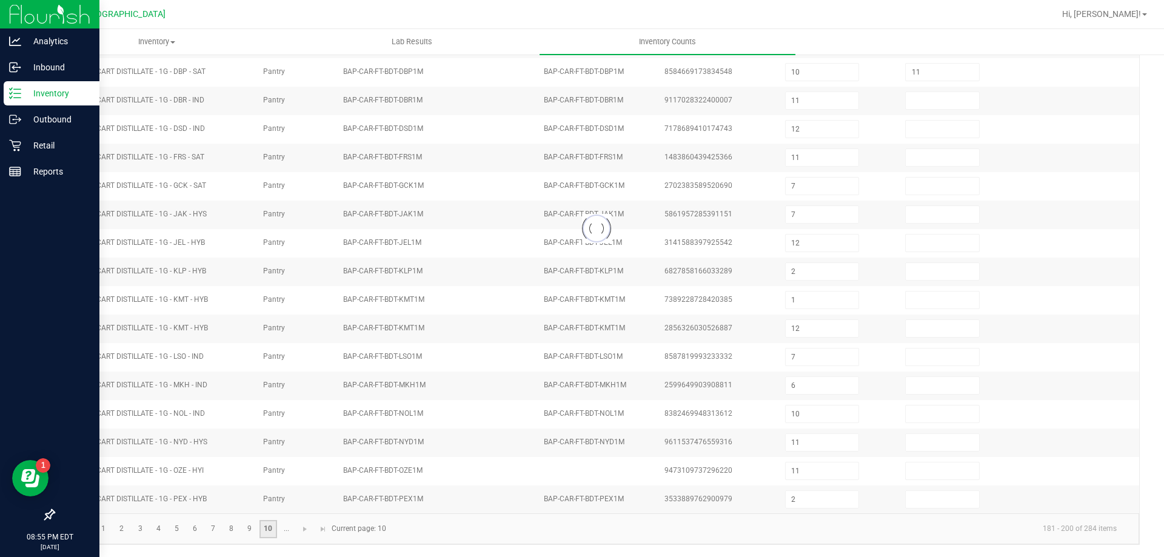
type input "9"
type input "6"
type input "10"
type input "8"
type input "9"
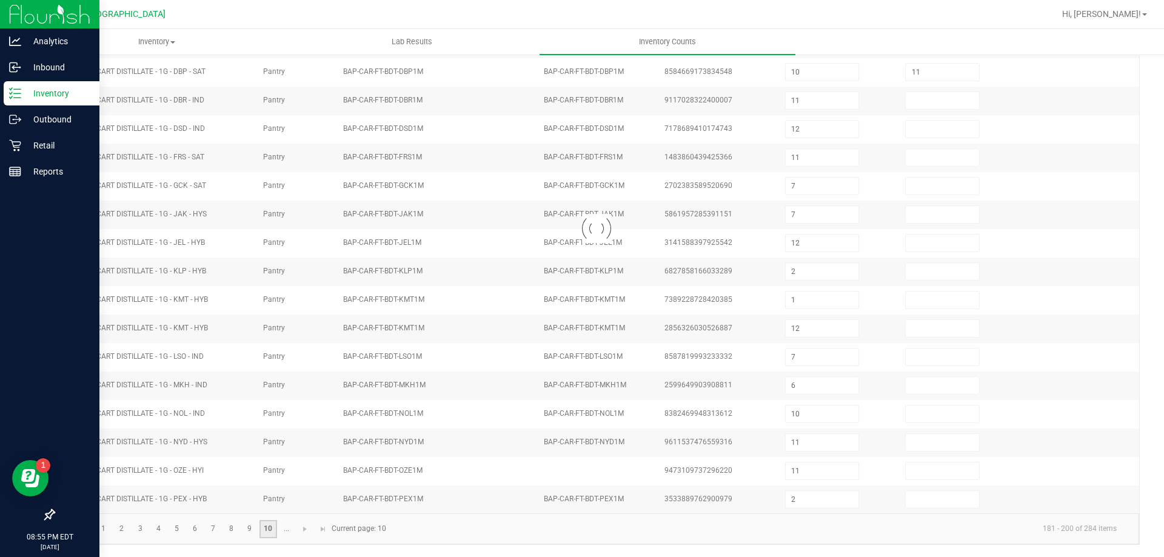
type input "2"
type input "14"
type input "24"
type input "11"
type input "14"
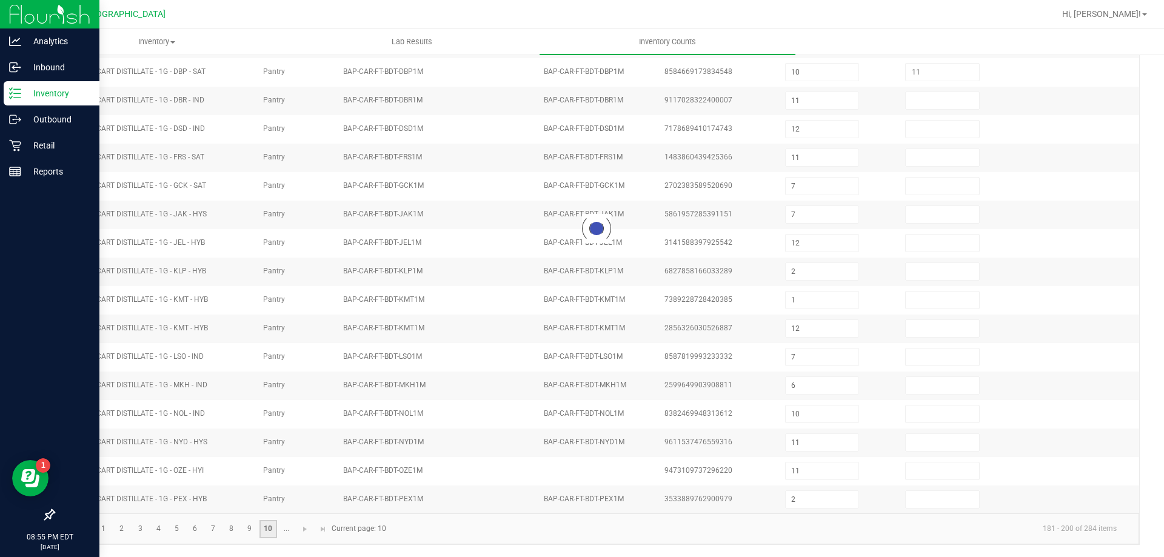
type input "2"
type input "16"
type input "3"
type input "5"
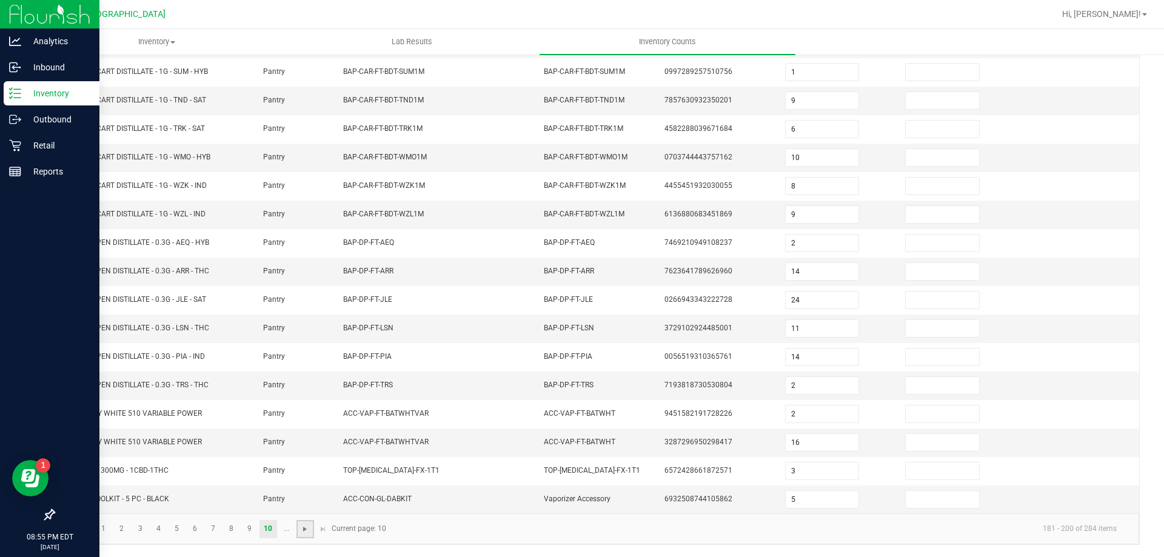
click at [301, 527] on span "Go to the next page" at bounding box center [305, 529] width 10 height 10
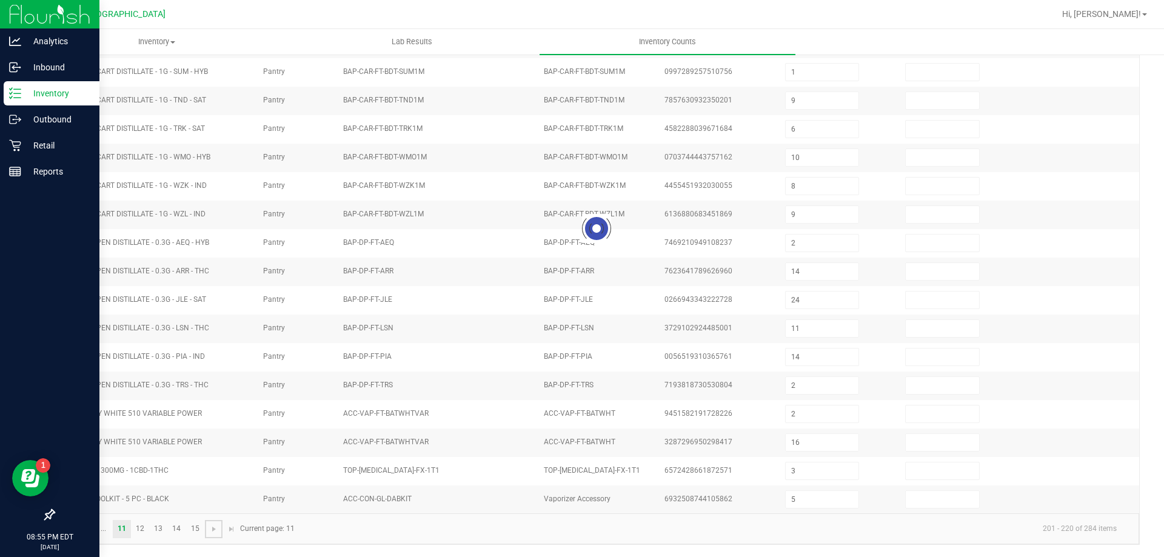
type input "2"
type input "7"
type input "5"
type input "7"
type input "2"
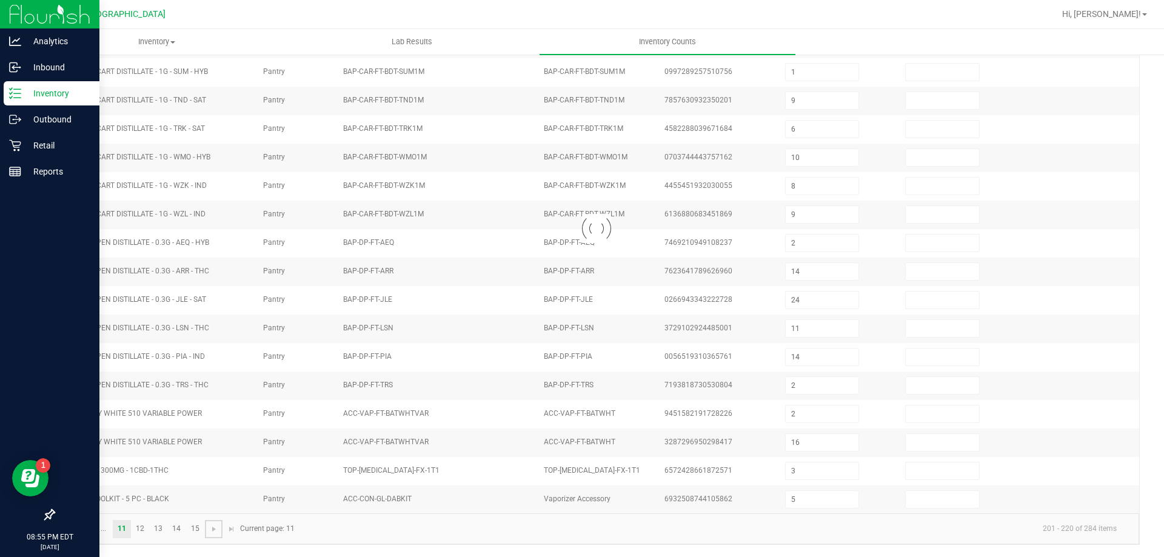
type input "6"
type input "2"
type input "6"
type input "2"
type input "6"
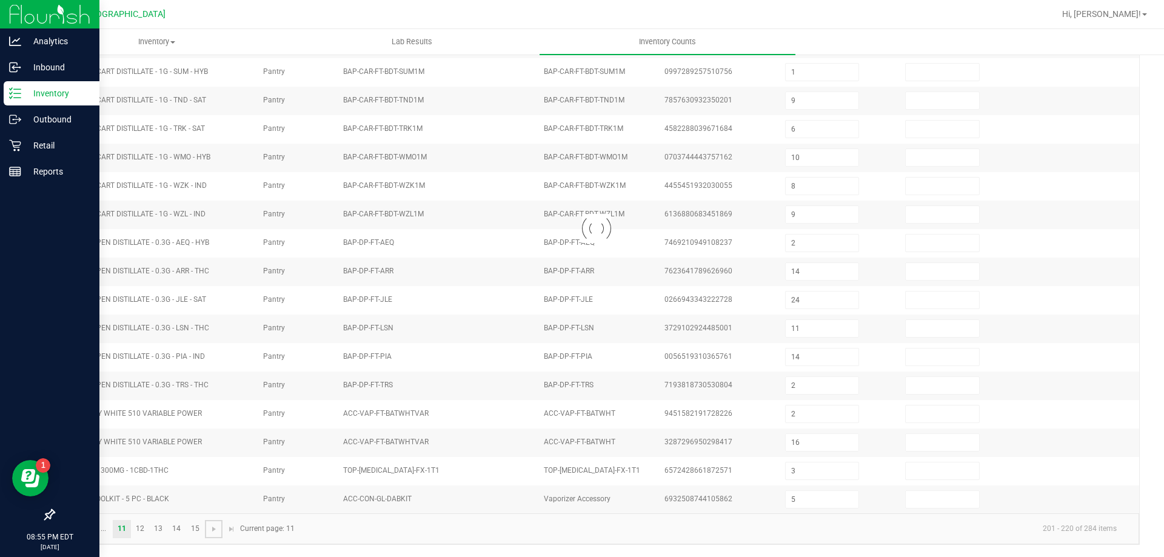
type input "1"
type input "2"
type input "3"
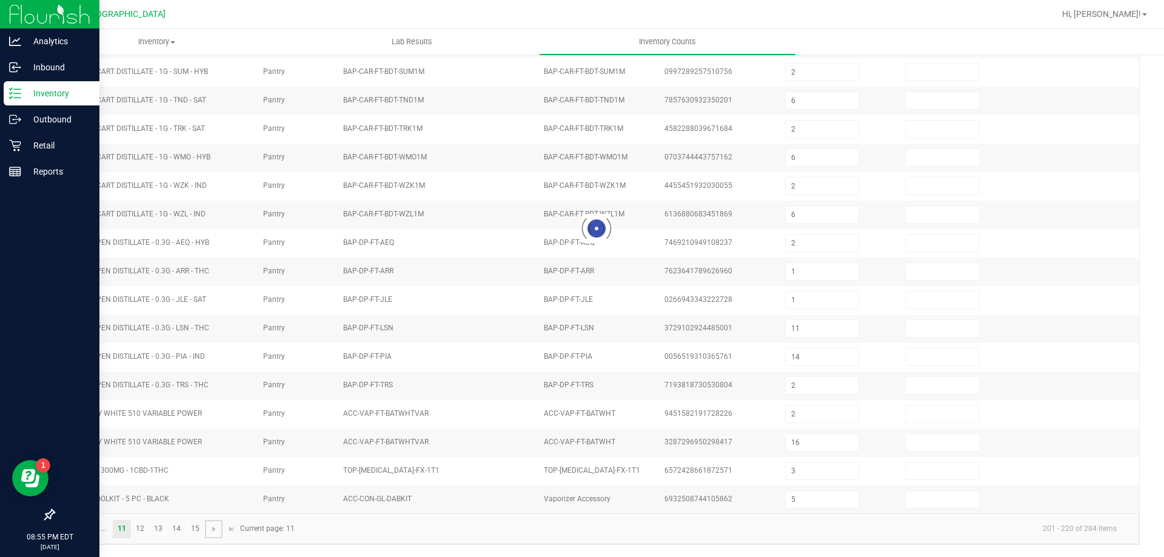
type input "10"
type input "2"
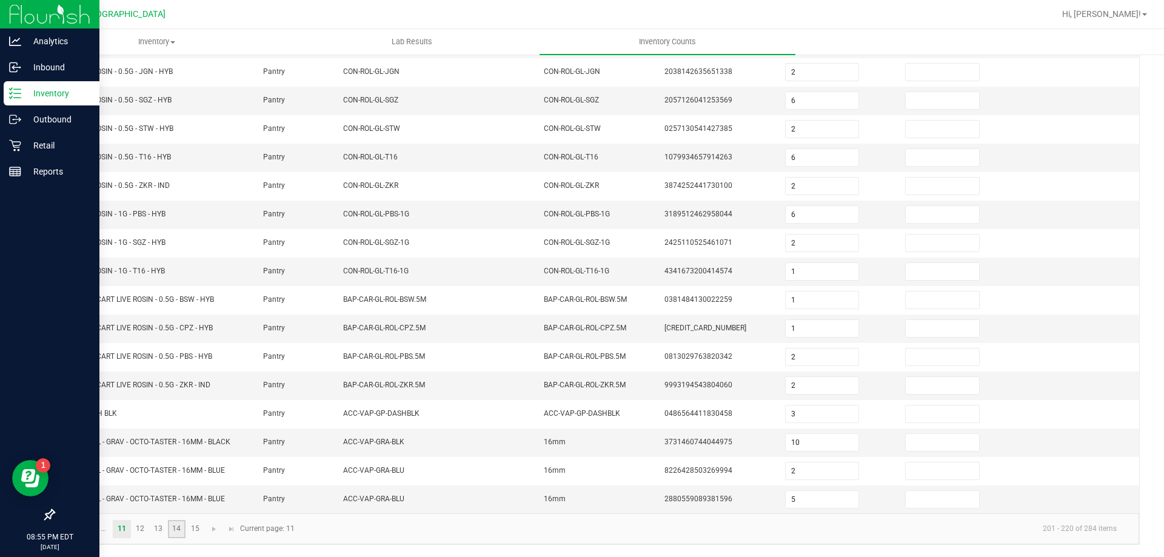
click at [177, 530] on link "14" at bounding box center [177, 529] width 18 height 18
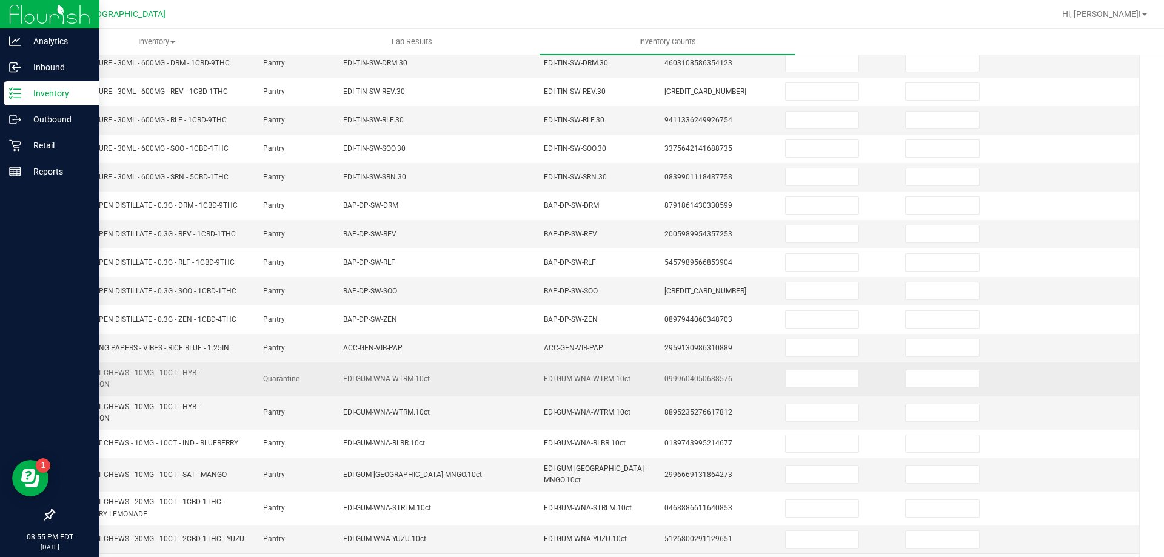
scroll to position [267, 0]
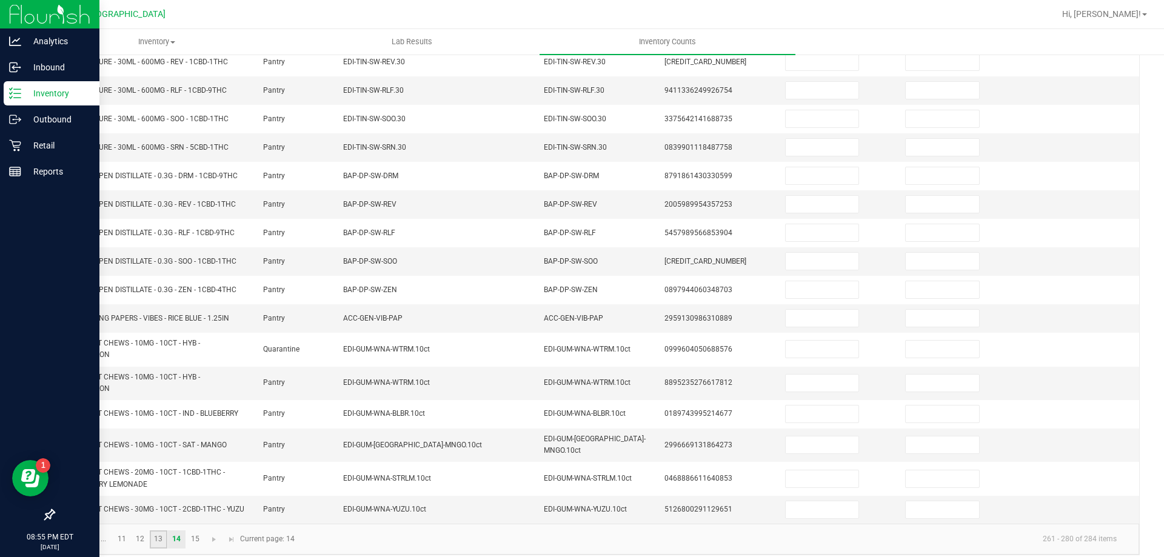
click at [159, 530] on link "13" at bounding box center [159, 539] width 18 height 18
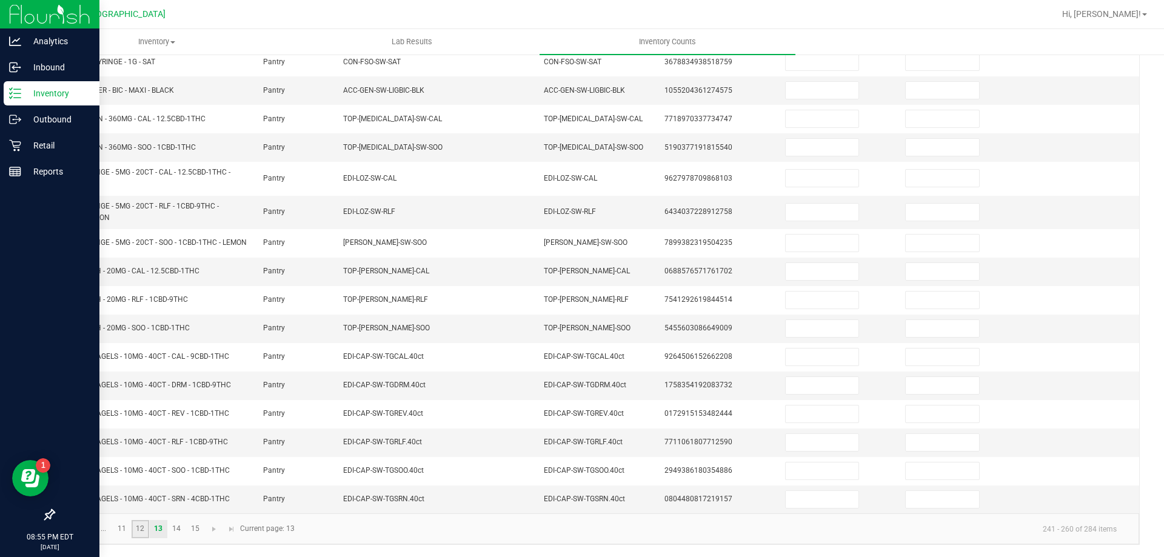
click at [141, 523] on link "12" at bounding box center [141, 529] width 18 height 18
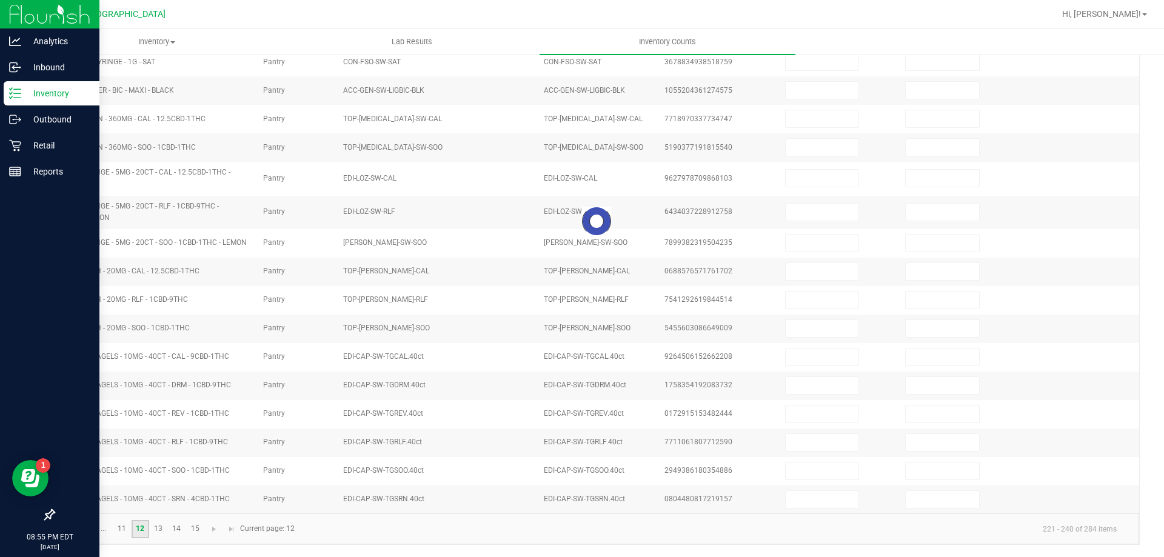
type input "1"
type input "15"
type input "1"
type input "13"
type input "14"
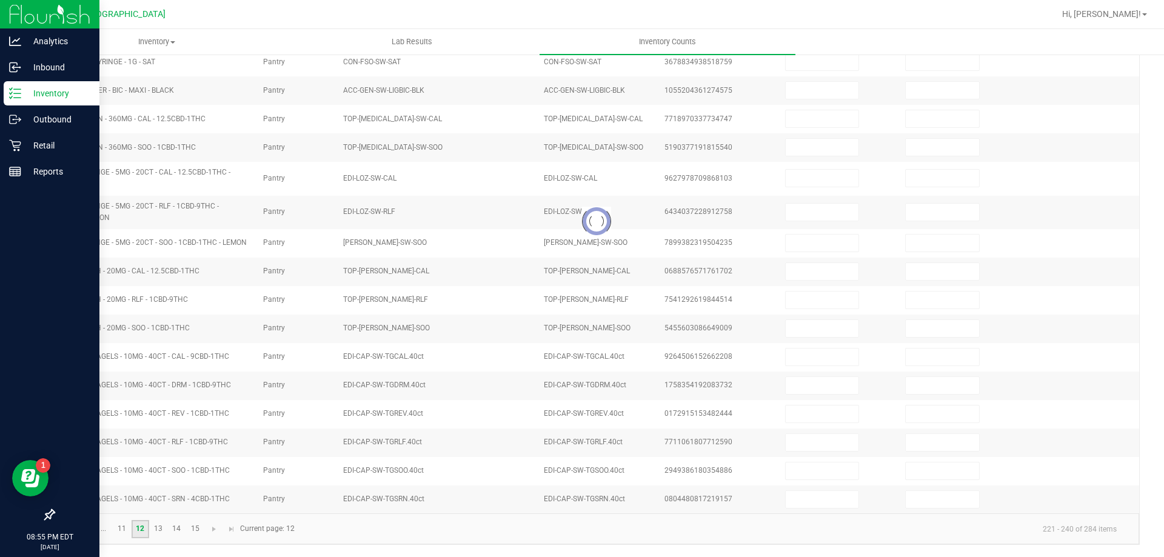
type input "40"
type input "4"
type input "8"
type input "48"
type input "25"
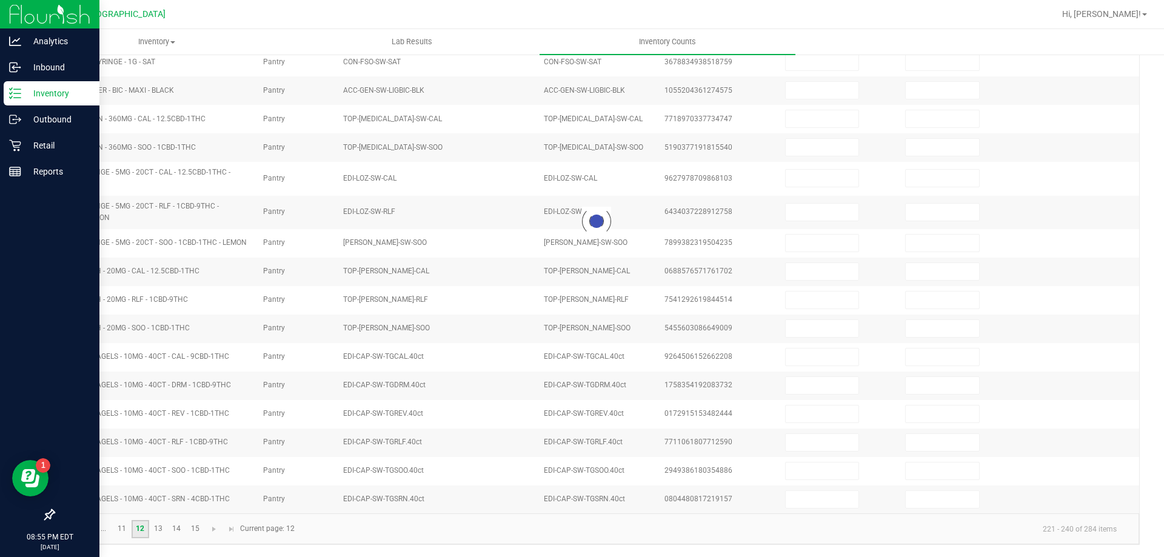
type input "5"
type input "4"
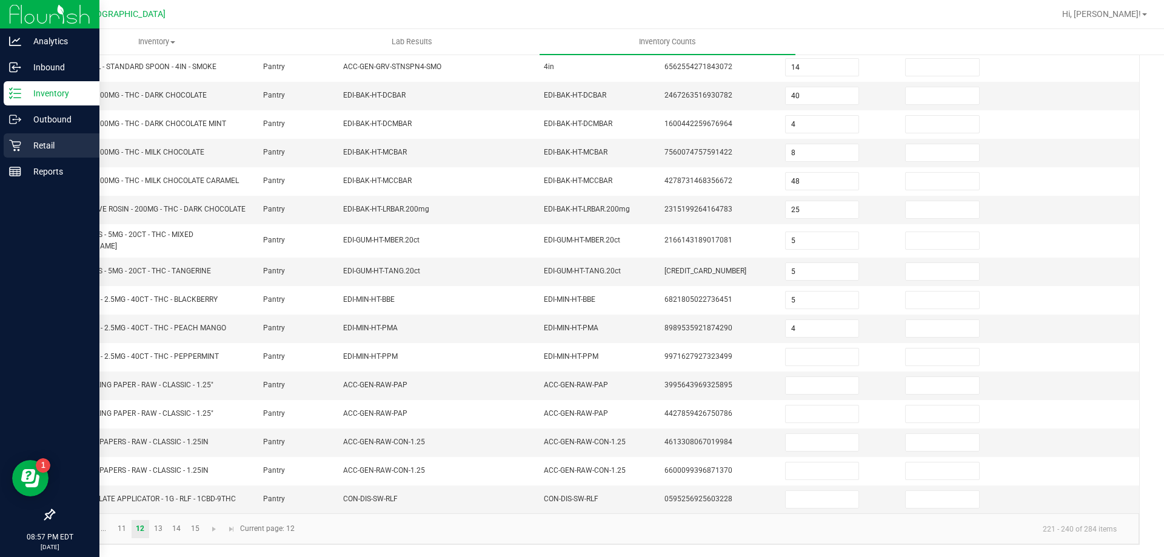
click at [18, 144] on icon at bounding box center [15, 145] width 12 height 12
